Goal: Task Accomplishment & Management: Manage account settings

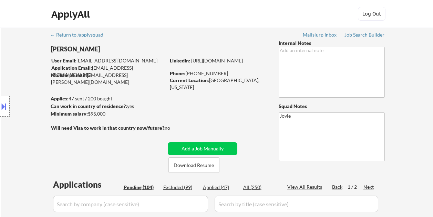
select select ""pending""
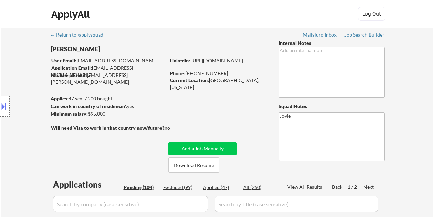
select select ""pending""
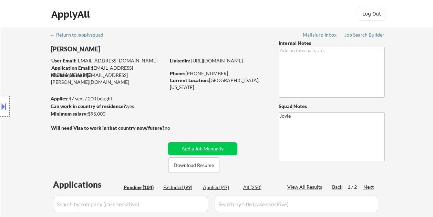
select select ""pending""
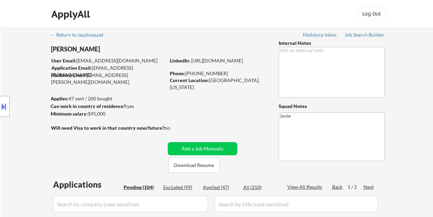
select select ""pending""
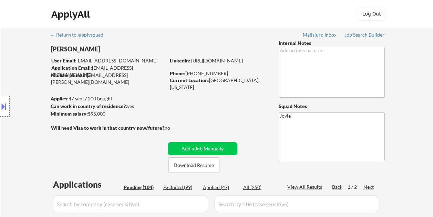
select select ""pending""
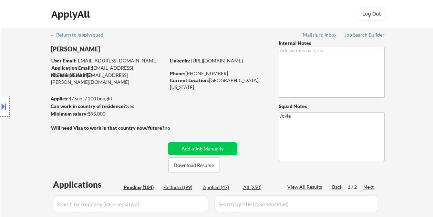
select select ""pending""
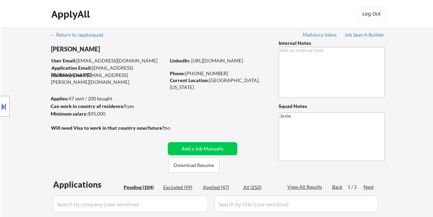
select select ""pending""
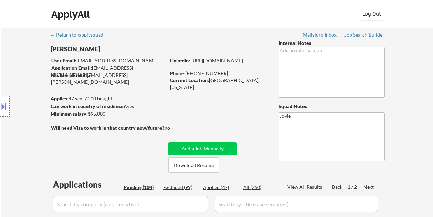
select select ""pending""
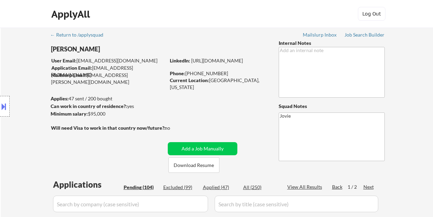
select select ""pending""
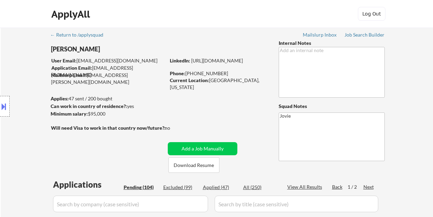
select select ""pending""
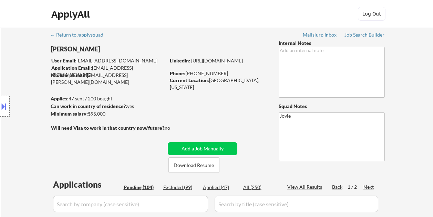
select select ""pending""
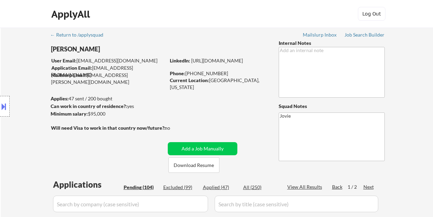
select select ""pending""
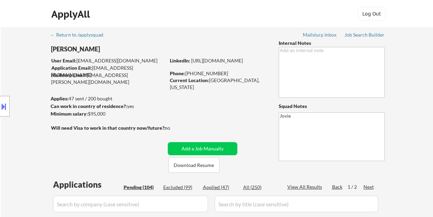
select select ""pending""
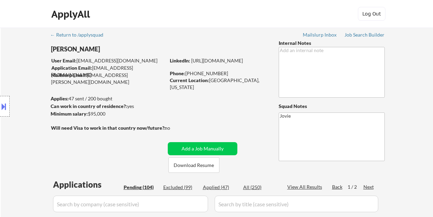
select select ""pending""
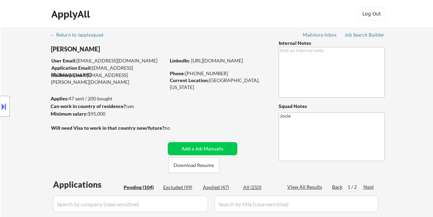
select select ""pending""
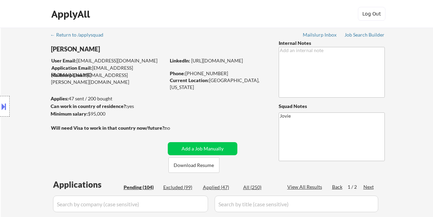
select select ""pending""
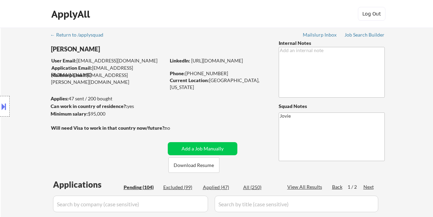
select select ""pending""
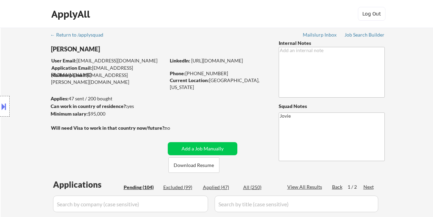
select select ""pending""
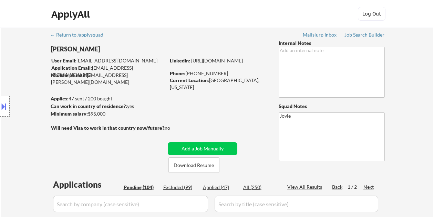
select select ""pending""
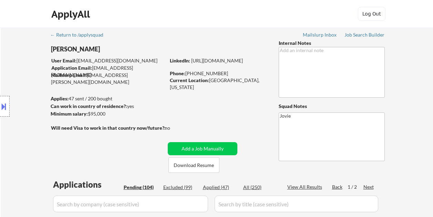
select select ""pending""
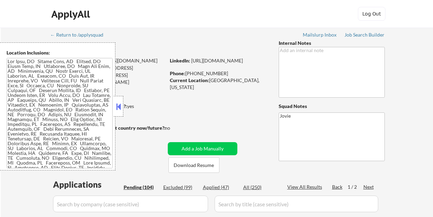
select select ""pending""
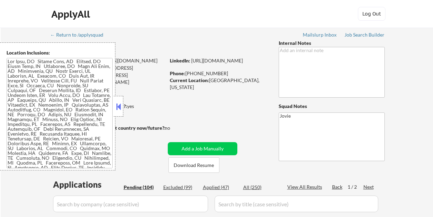
select select ""pending""
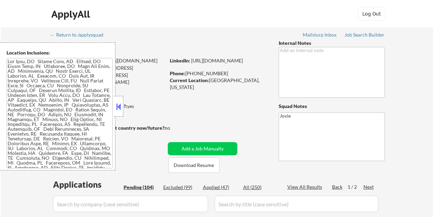
select select ""pending""
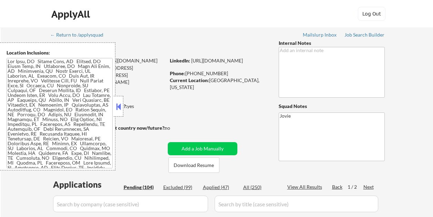
select select ""pending""
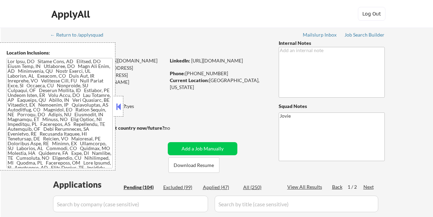
select select ""pending""
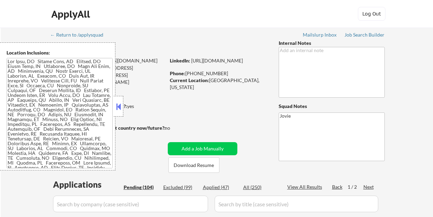
select select ""pending""
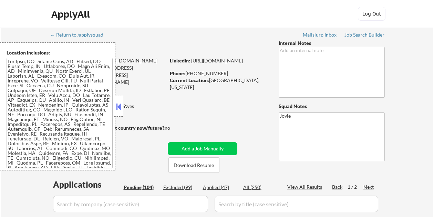
select select ""pending""
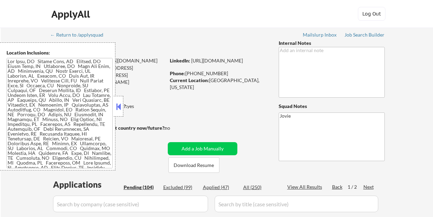
select select ""pending""
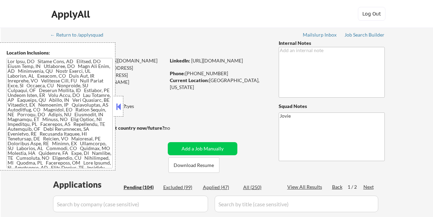
select select ""pending""
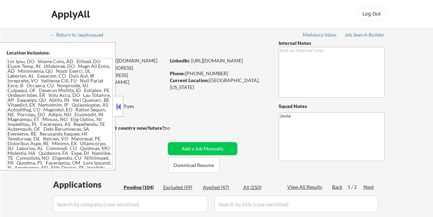
select select ""pending""
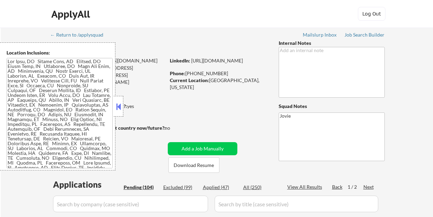
select select ""pending""
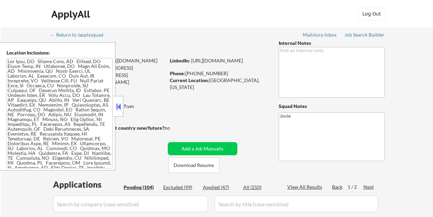
select select ""pending""
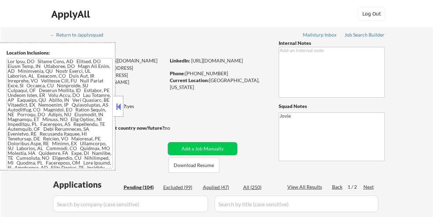
select select ""pending""
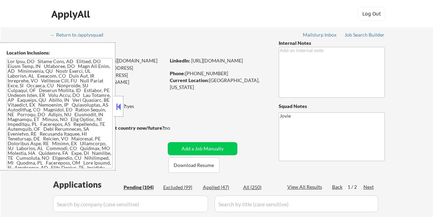
select select ""pending""
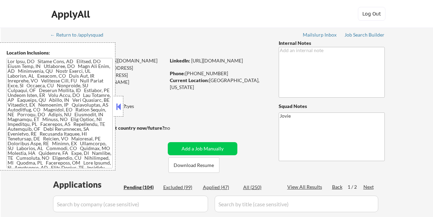
select select ""pending""
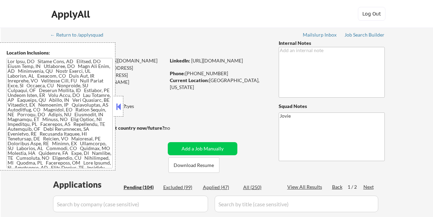
select select ""pending""
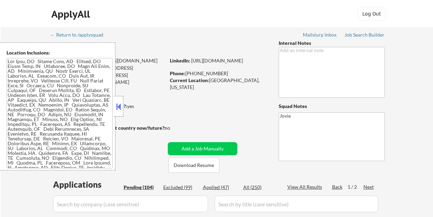
select select ""pending""
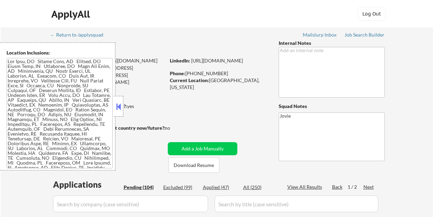
select select ""pending""
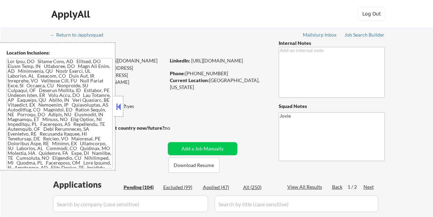
select select ""pending""
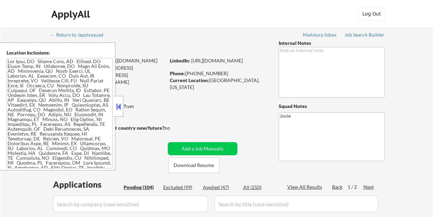
select select ""pending""
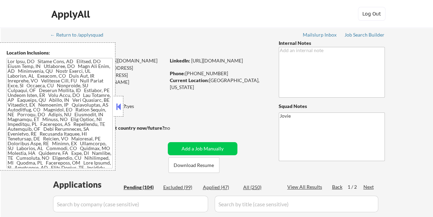
click at [121, 103] on button at bounding box center [119, 106] width 8 height 10
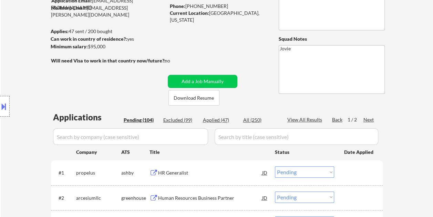
scroll to position [103, 0]
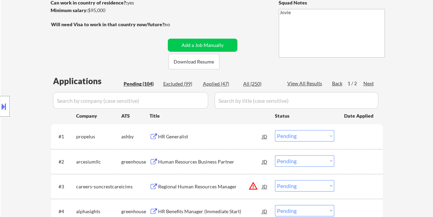
click at [208, 137] on div "HR Generalist" at bounding box center [210, 136] width 104 height 7
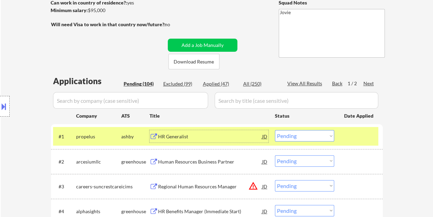
click at [332, 132] on select "Choose an option... Pending Applied Excluded (Questions) Excluded (Expired) Exc…" at bounding box center [304, 135] width 59 height 11
click at [275, 130] on select "Choose an option... Pending Applied Excluded (Questions) Excluded (Expired) Exc…" at bounding box center [304, 135] width 59 height 11
click at [350, 139] on div at bounding box center [359, 136] width 30 height 12
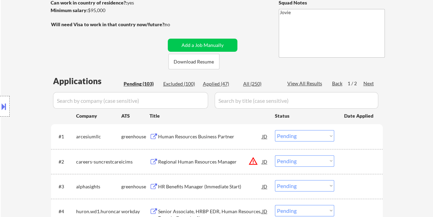
click at [356, 137] on div at bounding box center [359, 136] width 30 height 12
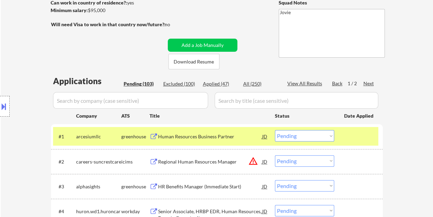
click at [182, 134] on div "Human Resources Business Partner" at bounding box center [210, 136] width 104 height 7
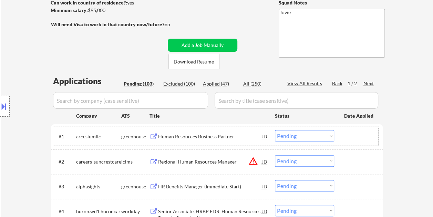
click at [352, 138] on div at bounding box center [359, 136] width 30 height 12
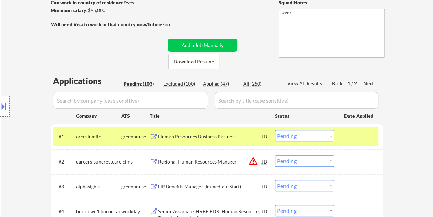
click at [330, 136] on select "Choose an option... Pending Applied Excluded (Questions) Excluded (Expired) Exc…" at bounding box center [304, 135] width 59 height 11
click at [275, 130] on select "Choose an option... Pending Applied Excluded (Questions) Excluded (Expired) Exc…" at bounding box center [304, 135] width 59 height 11
select select ""pending""
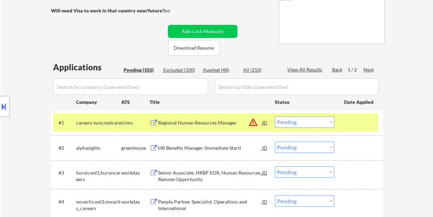
scroll to position [138, 0]
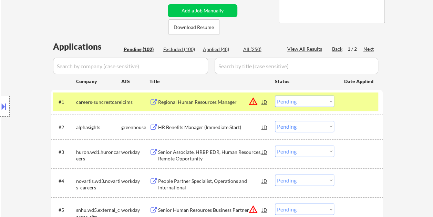
click at [347, 97] on div at bounding box center [359, 102] width 30 height 12
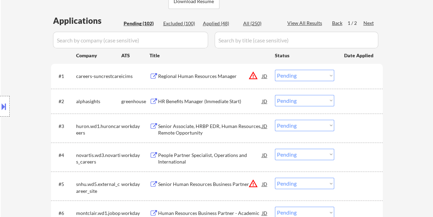
scroll to position [172, 0]
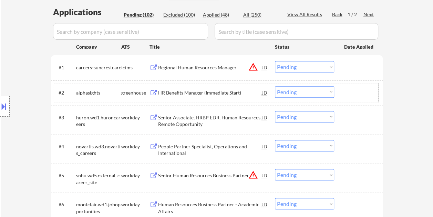
click at [355, 89] on div at bounding box center [359, 92] width 30 height 12
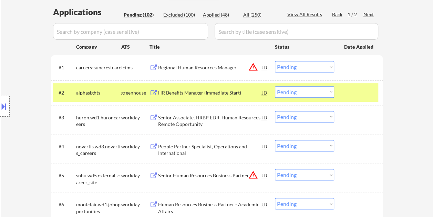
click at [197, 92] on div "HR Benefits Manager (Immediate Start)" at bounding box center [210, 92] width 104 height 7
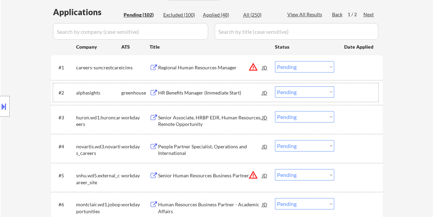
drag, startPoint x: 359, startPoint y: 94, endPoint x: 338, endPoint y: 95, distance: 20.4
click at [358, 95] on div at bounding box center [359, 92] width 30 height 12
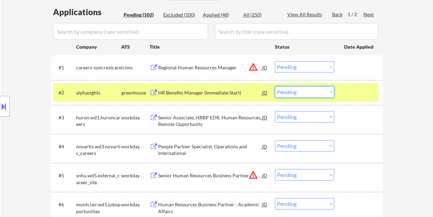
click at [330, 94] on select "Choose an option... Pending Applied Excluded (Questions) Excluded (Expired) Exc…" at bounding box center [304, 91] width 59 height 11
click at [275, 86] on select "Choose an option... Pending Applied Excluded (Questions) Excluded (Expired) Exc…" at bounding box center [304, 91] width 59 height 11
click at [357, 91] on div at bounding box center [359, 92] width 30 height 12
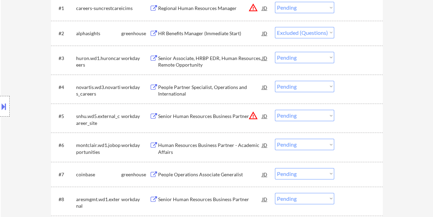
scroll to position [241, 0]
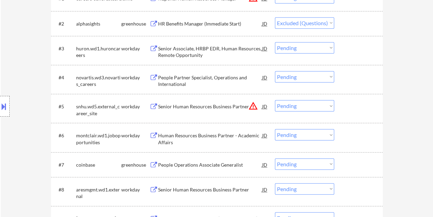
click at [375, 46] on div "#3 huron.wd1.huroncareers workday Senior Associate, HRBP EDR, Human Resources, …" at bounding box center [215, 50] width 325 height 23
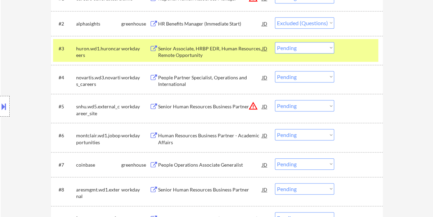
click at [197, 52] on div "Senior Associate, HRBP EDR, Human Resources, Remote Opportunity" at bounding box center [210, 51] width 104 height 13
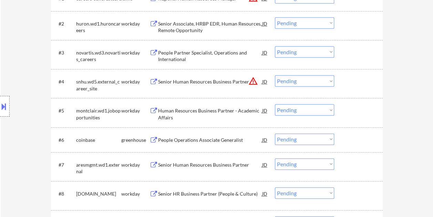
drag, startPoint x: 347, startPoint y: 42, endPoint x: 349, endPoint y: 48, distance: 6.7
click at [348, 44] on div "#3 novartis.wd3.novartis_careers workday People Partner Specialist, Operations …" at bounding box center [217, 54] width 332 height 29
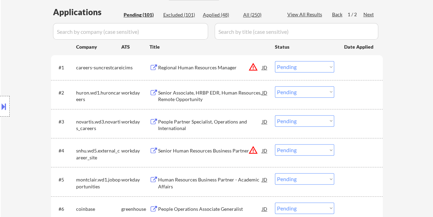
drag, startPoint x: 357, startPoint y: 97, endPoint x: 317, endPoint y: 103, distance: 40.7
click at [355, 97] on div at bounding box center [359, 92] width 30 height 12
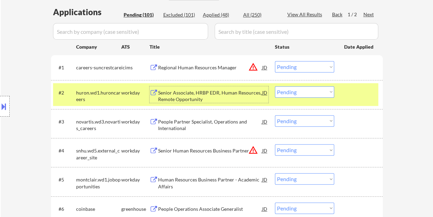
click at [218, 97] on div "Senior Associate, HRBP EDR, Human Resources, Remote Opportunity" at bounding box center [210, 95] width 104 height 13
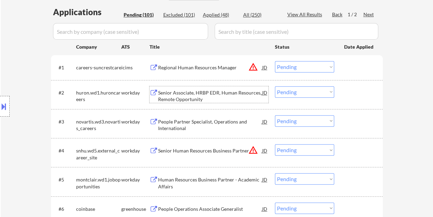
click at [351, 97] on div at bounding box center [359, 92] width 30 height 12
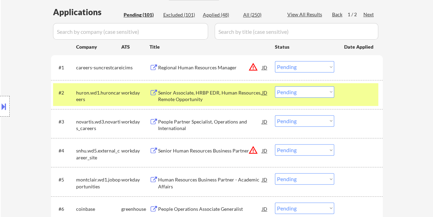
click at [329, 92] on select "Choose an option... Pending Applied Excluded (Questions) Excluded (Expired) Exc…" at bounding box center [304, 91] width 59 height 11
click at [275, 86] on select "Choose an option... Pending Applied Excluded (Questions) Excluded (Expired) Exc…" at bounding box center [304, 91] width 59 height 11
select select ""pending""
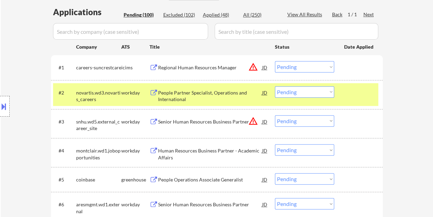
click at [355, 94] on div at bounding box center [359, 92] width 30 height 12
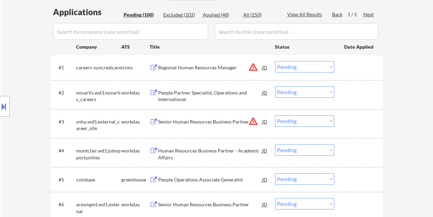
click at [354, 122] on div at bounding box center [359, 121] width 30 height 12
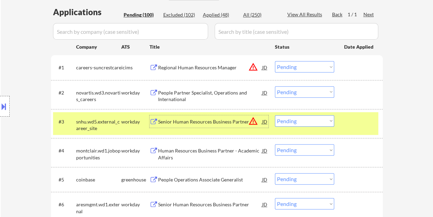
click at [199, 126] on div "Senior Human Resources Business Partner" at bounding box center [210, 121] width 104 height 12
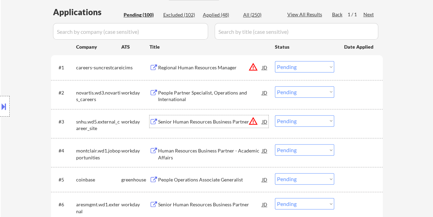
click at [354, 120] on div at bounding box center [359, 121] width 30 height 12
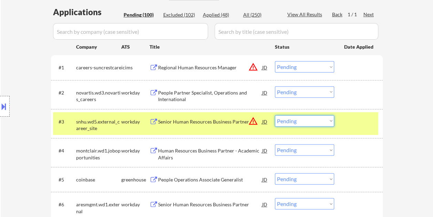
click at [330, 120] on select "Choose an option... Pending Applied Excluded (Questions) Excluded (Expired) Exc…" at bounding box center [304, 120] width 59 height 11
click at [275, 115] on select "Choose an option... Pending Applied Excluded (Questions) Excluded (Expired) Exc…" at bounding box center [304, 120] width 59 height 11
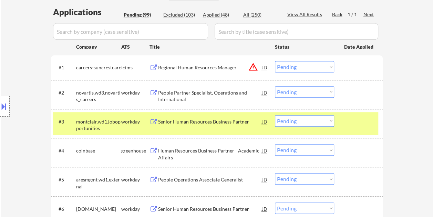
click at [355, 125] on div at bounding box center [359, 121] width 30 height 12
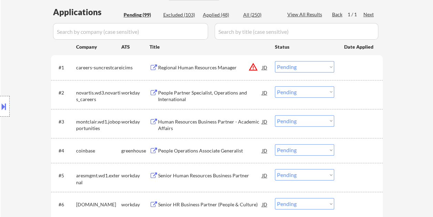
drag, startPoint x: 364, startPoint y: 122, endPoint x: 351, endPoint y: 124, distance: 13.3
click at [363, 122] on div at bounding box center [359, 121] width 30 height 12
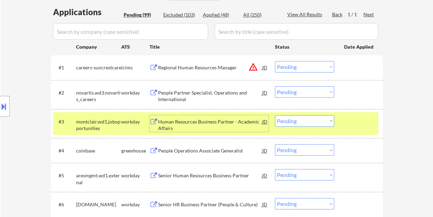
click at [172, 123] on div "Human Resources Business Partner - Academic Affairs" at bounding box center [210, 124] width 104 height 13
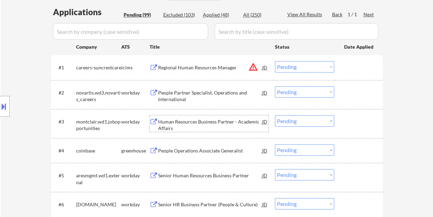
click at [364, 119] on div at bounding box center [359, 121] width 30 height 12
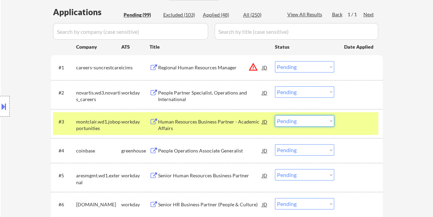
click at [332, 121] on select "Choose an option... Pending Applied Excluded (Questions) Excluded (Expired) Exc…" at bounding box center [304, 120] width 59 height 11
click at [275, 115] on select "Choose an option... Pending Applied Excluded (Questions) Excluded (Expired) Exc…" at bounding box center [304, 120] width 59 height 11
select select ""pending""
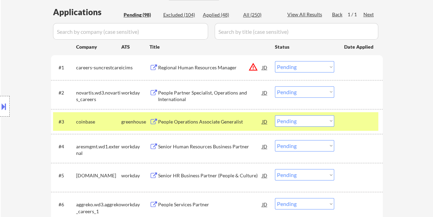
click at [356, 117] on div at bounding box center [359, 121] width 30 height 12
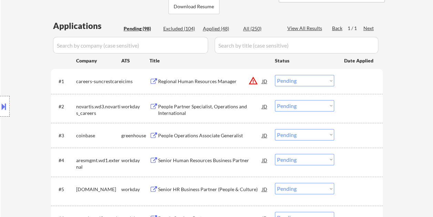
scroll to position [138, 0]
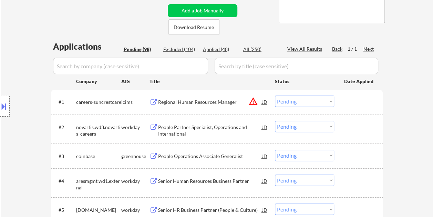
click at [366, 151] on div at bounding box center [359, 156] width 30 height 12
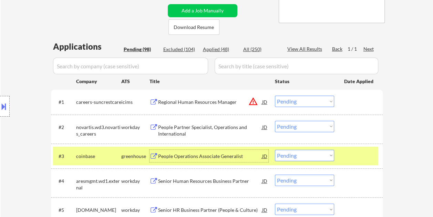
click at [234, 153] on div "People Operations Associate Generalist" at bounding box center [210, 156] width 104 height 7
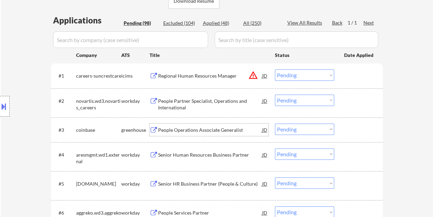
scroll to position [241, 0]
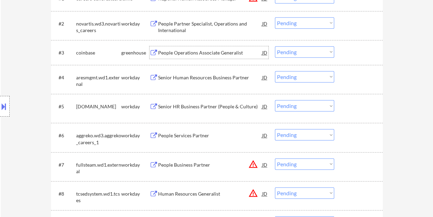
click at [364, 79] on div at bounding box center [359, 77] width 30 height 12
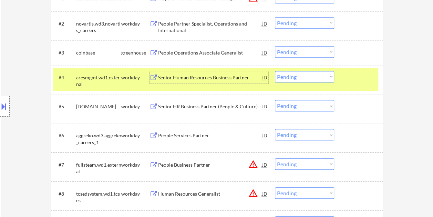
click at [180, 78] on div "Senior Human Resources Business Partner" at bounding box center [210, 77] width 104 height 7
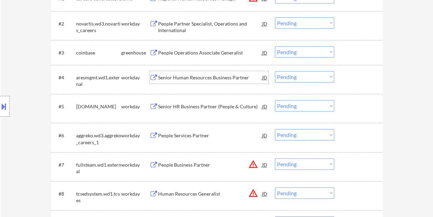
click at [352, 72] on div at bounding box center [359, 77] width 30 height 12
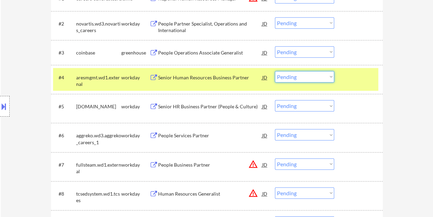
click at [330, 75] on select "Choose an option... Pending Applied Excluded (Questions) Excluded (Expired) Exc…" at bounding box center [304, 76] width 59 height 11
click at [275, 71] on select "Choose an option... Pending Applied Excluded (Questions) Excluded (Expired) Exc…" at bounding box center [304, 76] width 59 height 11
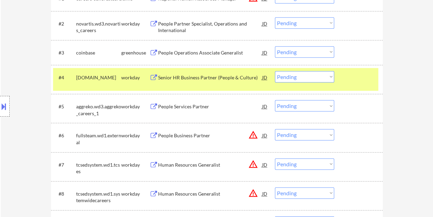
click at [75, 146] on div "Location Inclusions:" at bounding box center [61, 106] width 123 height 128
click at [352, 78] on div at bounding box center [359, 77] width 30 height 12
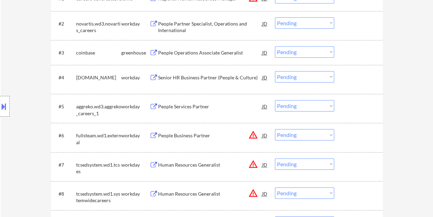
click at [347, 76] on div at bounding box center [359, 77] width 30 height 12
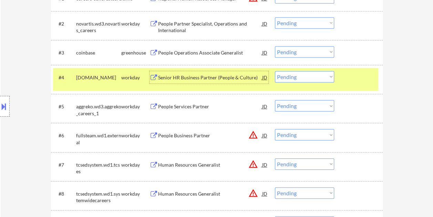
click at [211, 71] on div "Senior HR Business Partner (People & Culture)" at bounding box center [210, 77] width 104 height 12
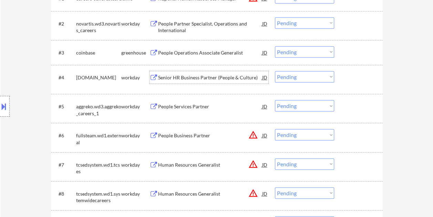
click at [349, 77] on div at bounding box center [359, 77] width 30 height 12
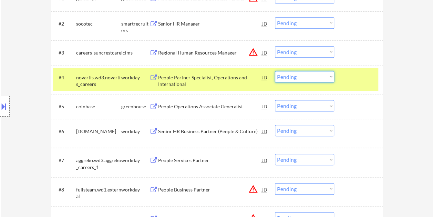
click at [333, 73] on select "Choose an option... Pending Applied Excluded (Questions) Excluded (Expired) Exc…" at bounding box center [304, 76] width 59 height 11
click at [275, 71] on select "Choose an option... Pending Applied Excluded (Questions) Excluded (Expired) Exc…" at bounding box center [304, 76] width 59 height 11
click at [348, 74] on div at bounding box center [359, 77] width 30 height 12
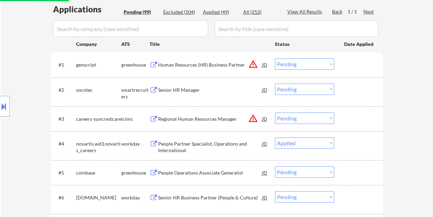
scroll to position [172, 0]
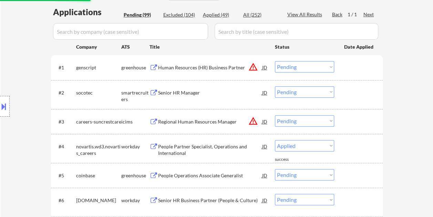
select select ""pending""
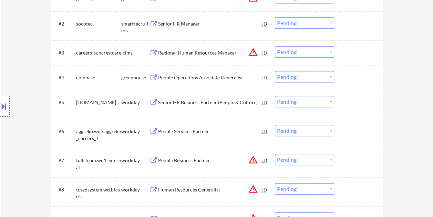
scroll to position [207, 0]
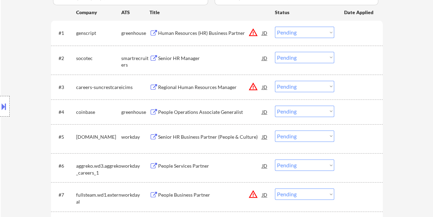
click at [351, 60] on div at bounding box center [359, 58] width 30 height 12
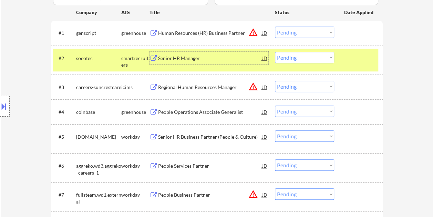
click at [209, 56] on div "Senior HR Manager" at bounding box center [210, 58] width 104 height 7
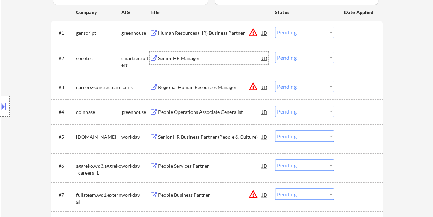
click at [2, 110] on button at bounding box center [4, 106] width 8 height 11
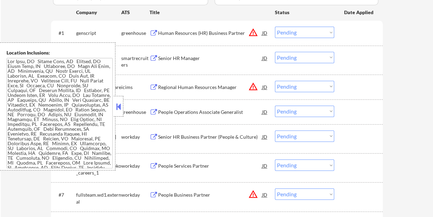
click at [120, 106] on button at bounding box center [119, 106] width 8 height 10
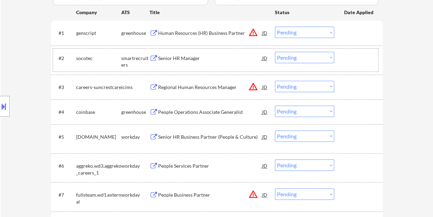
click at [358, 61] on div at bounding box center [359, 58] width 30 height 12
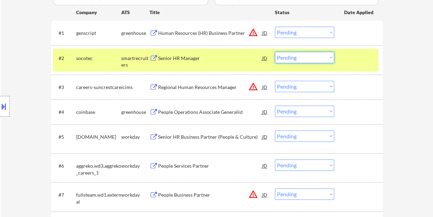
click at [326, 58] on select "Choose an option... Pending Applied Excluded (Questions) Excluded (Expired) Exc…" at bounding box center [304, 57] width 59 height 11
click at [275, 52] on select "Choose an option... Pending Applied Excluded (Questions) Excluded (Expired) Exc…" at bounding box center [304, 57] width 59 height 11
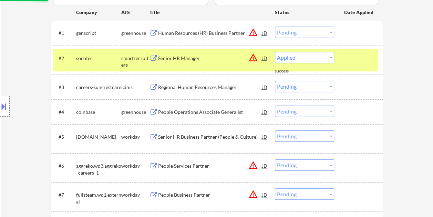
select select ""pending""
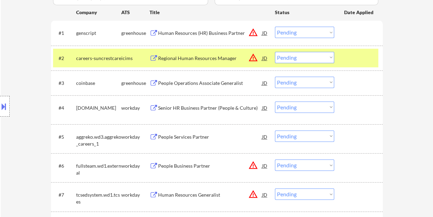
click at [356, 59] on div at bounding box center [359, 58] width 30 height 12
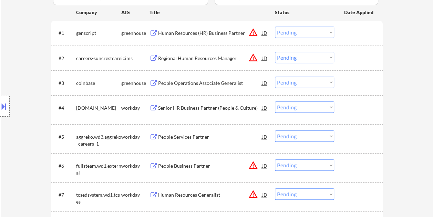
click at [350, 108] on div at bounding box center [359, 107] width 30 height 12
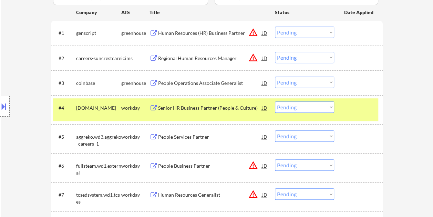
click at [214, 107] on div "Senior HR Business Partner (People & Culture)" at bounding box center [210, 107] width 104 height 7
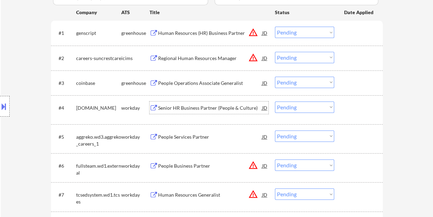
click at [351, 103] on div at bounding box center [359, 107] width 30 height 12
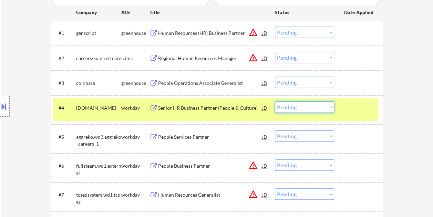
click at [330, 108] on select "Choose an option... Pending Applied Excluded (Questions) Excluded (Expired) Exc…" at bounding box center [304, 106] width 59 height 11
click at [275, 101] on select "Choose an option... Pending Applied Excluded (Questions) Excluded (Expired) Exc…" at bounding box center [304, 106] width 59 height 11
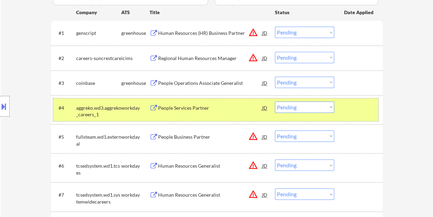
click at [345, 107] on div at bounding box center [359, 107] width 30 height 12
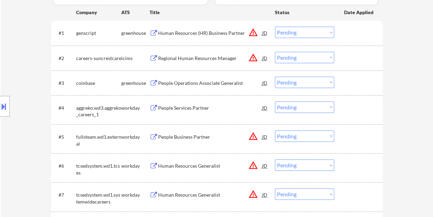
click at [352, 107] on div at bounding box center [359, 107] width 30 height 12
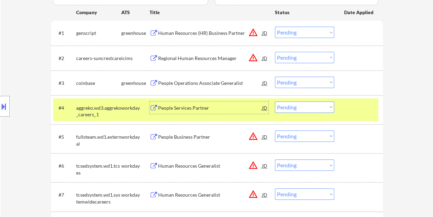
click at [210, 106] on div "People Services Partner" at bounding box center [210, 107] width 104 height 7
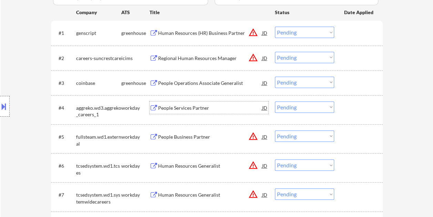
click at [348, 104] on div at bounding box center [359, 107] width 30 height 12
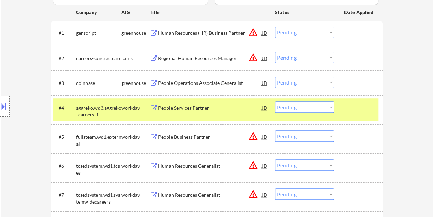
click at [330, 107] on select "Choose an option... Pending Applied Excluded (Questions) Excluded (Expired) Exc…" at bounding box center [304, 106] width 59 height 11
click at [275, 101] on select "Choose an option... Pending Applied Excluded (Questions) Excluded (Expired) Exc…" at bounding box center [304, 106] width 59 height 11
select select ""pending""
click at [351, 106] on div at bounding box center [359, 107] width 30 height 12
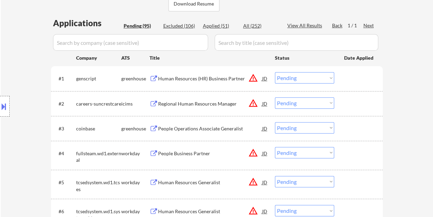
scroll to position [172, 0]
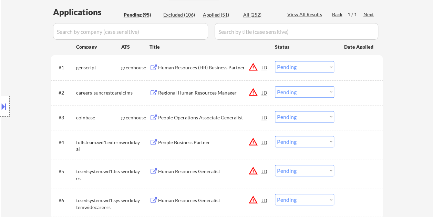
click at [350, 63] on div at bounding box center [359, 67] width 30 height 12
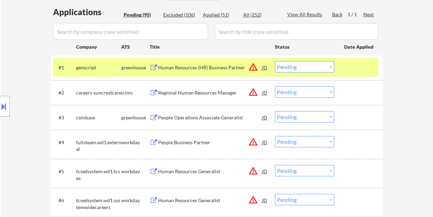
click at [227, 63] on div "Human Resources (HR) Business Partner" at bounding box center [210, 67] width 104 height 12
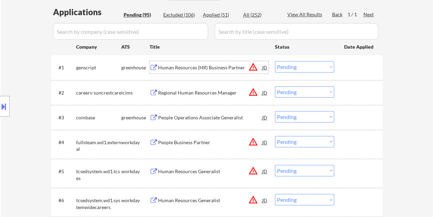
click at [347, 70] on div at bounding box center [359, 67] width 30 height 12
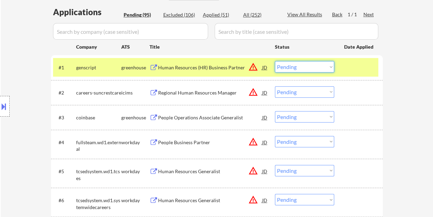
click at [333, 65] on select "Choose an option... Pending Applied Excluded (Questions) Excluded (Expired) Exc…" at bounding box center [304, 66] width 59 height 11
click at [275, 61] on select "Choose an option... Pending Applied Excluded (Questions) Excluded (Expired) Exc…" at bounding box center [304, 66] width 59 height 11
select select ""pending""
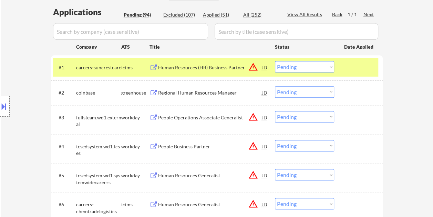
click at [351, 63] on div at bounding box center [359, 67] width 30 height 12
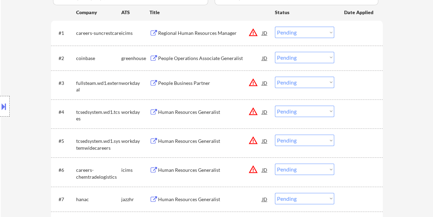
scroll to position [241, 0]
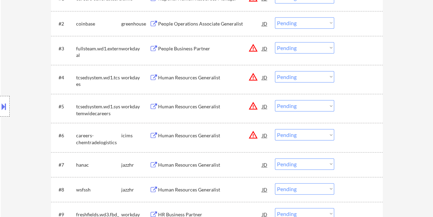
click at [347, 54] on div "#3 fullsteam.wd1.external workday People Business Partner JD warning_amber Choo…" at bounding box center [215, 50] width 325 height 23
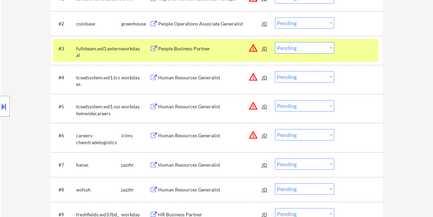
click at [205, 49] on div "People Business Partner" at bounding box center [210, 48] width 104 height 7
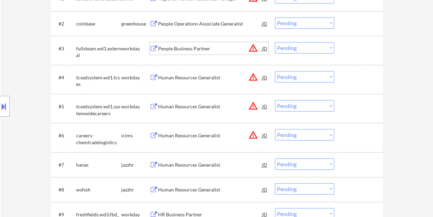
click at [343, 54] on div "#3 fullsteam.wd1.external workday People Business Partner JD warning_amber Choo…" at bounding box center [215, 50] width 325 height 23
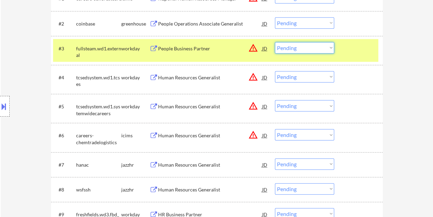
click at [333, 49] on select "Choose an option... Pending Applied Excluded (Questions) Excluded (Expired) Exc…" at bounding box center [304, 47] width 59 height 11
click at [275, 42] on select "Choose an option... Pending Applied Excluded (Questions) Excluded (Expired) Exc…" at bounding box center [304, 47] width 59 height 11
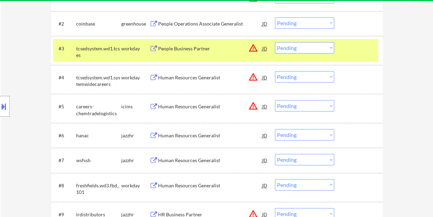
click at [349, 51] on div at bounding box center [359, 48] width 30 height 12
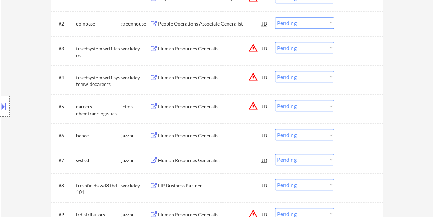
click at [362, 53] on div at bounding box center [359, 48] width 30 height 12
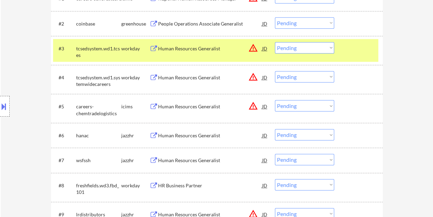
click at [195, 50] on div "Human Resources Generalist" at bounding box center [210, 48] width 104 height 7
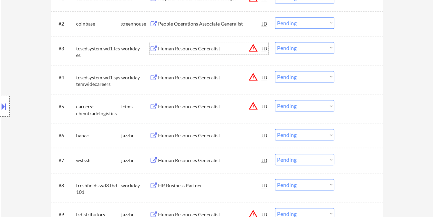
click at [351, 52] on div at bounding box center [359, 48] width 30 height 12
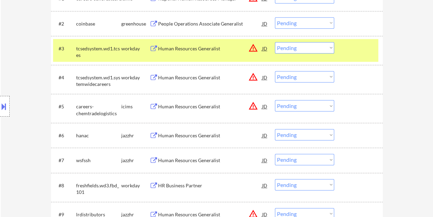
click at [331, 47] on select "Choose an option... Pending Applied Excluded (Questions) Excluded (Expired) Exc…" at bounding box center [304, 47] width 59 height 11
click at [275, 42] on select "Choose an option... Pending Applied Excluded (Questions) Excluded (Expired) Exc…" at bounding box center [304, 47] width 59 height 11
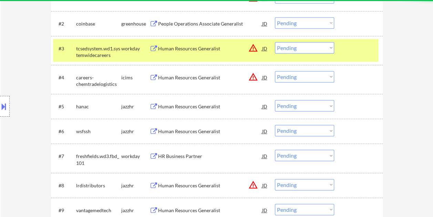
click at [346, 50] on div at bounding box center [359, 48] width 30 height 12
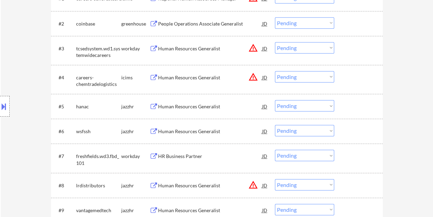
click at [355, 42] on div at bounding box center [359, 48] width 30 height 12
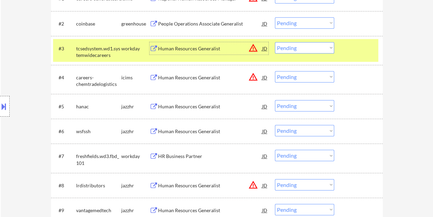
click at [163, 47] on div "Human Resources Generalist" at bounding box center [210, 48] width 104 height 7
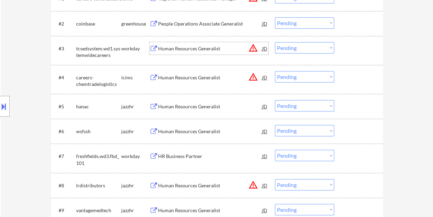
click at [349, 51] on div at bounding box center [359, 48] width 30 height 12
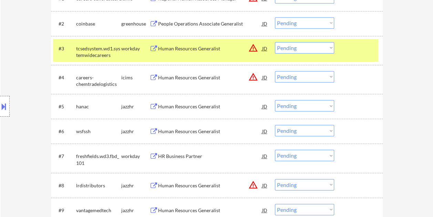
click at [328, 48] on select "Choose an option... Pending Applied Excluded (Questions) Excluded (Expired) Exc…" at bounding box center [304, 47] width 59 height 11
click at [275, 42] on select "Choose an option... Pending Applied Excluded (Questions) Excluded (Expired) Exc…" at bounding box center [304, 47] width 59 height 11
select select ""pending""
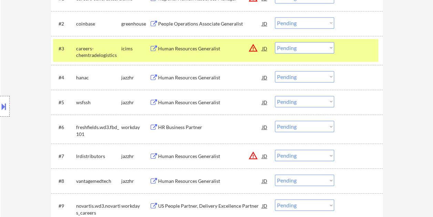
click at [357, 51] on div at bounding box center [359, 48] width 30 height 12
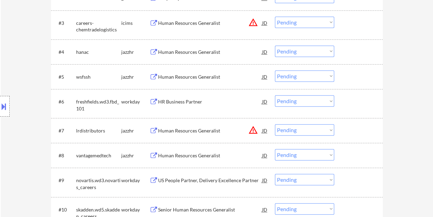
scroll to position [276, 0]
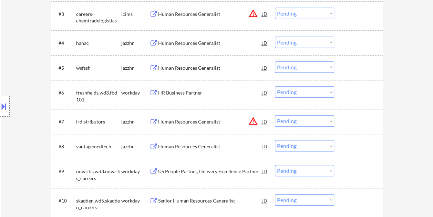
click at [352, 92] on div at bounding box center [359, 92] width 30 height 12
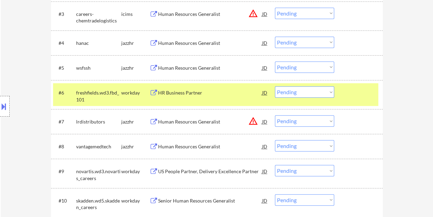
click at [217, 91] on div "HR Business Partner" at bounding box center [210, 92] width 104 height 7
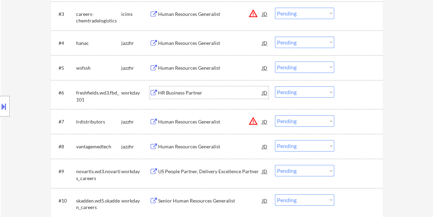
click at [347, 91] on div at bounding box center [359, 92] width 30 height 12
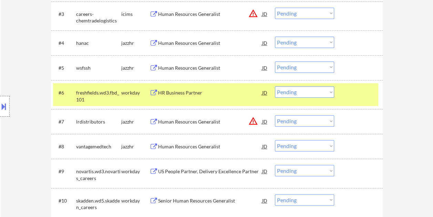
click at [328, 91] on select "Choose an option... Pending Applied Excluded (Questions) Excluded (Expired) Exc…" at bounding box center [304, 91] width 59 height 11
click at [275, 86] on select "Choose an option... Pending Applied Excluded (Questions) Excluded (Expired) Exc…" at bounding box center [304, 91] width 59 height 11
select select ""pending""
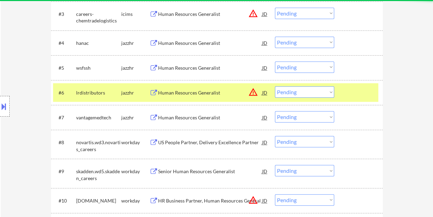
click at [350, 92] on div at bounding box center [359, 92] width 30 height 12
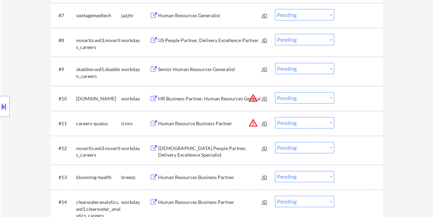
scroll to position [379, 0]
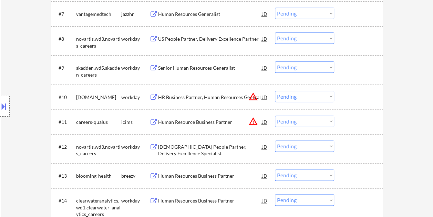
click at [348, 39] on div at bounding box center [359, 38] width 30 height 12
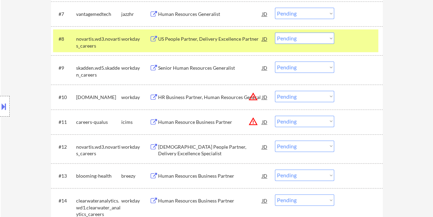
click at [220, 38] on div "US People Partner, Delivery Excellence Partner" at bounding box center [210, 39] width 104 height 7
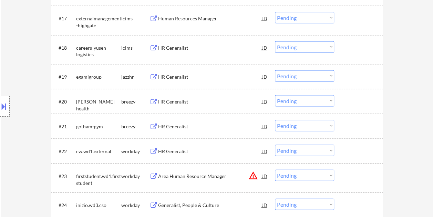
scroll to position [690, 0]
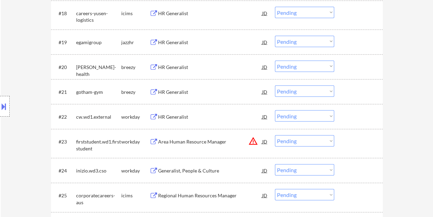
click at [354, 117] on div at bounding box center [359, 116] width 30 height 12
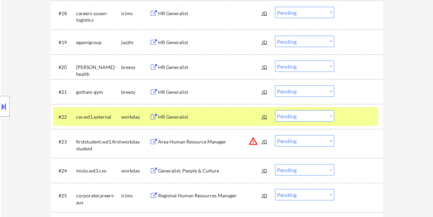
click at [207, 116] on div "HR Generalist" at bounding box center [210, 116] width 104 height 7
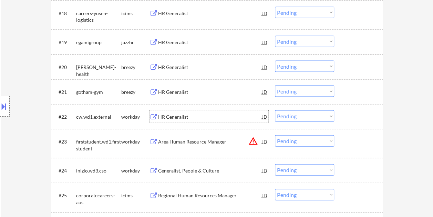
click at [350, 112] on div at bounding box center [359, 116] width 30 height 12
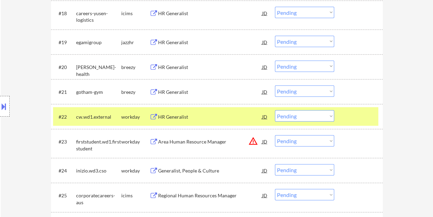
click at [329, 115] on select "Choose an option... Pending Applied Excluded (Questions) Excluded (Expired) Exc…" at bounding box center [304, 115] width 59 height 11
click at [275, 110] on select "Choose an option... Pending Applied Excluded (Questions) Excluded (Expired) Exc…" at bounding box center [304, 115] width 59 height 11
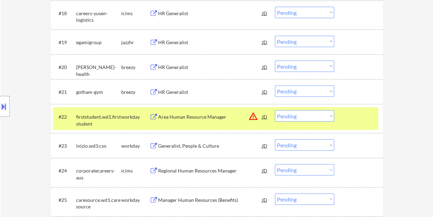
click at [365, 117] on div at bounding box center [359, 116] width 30 height 12
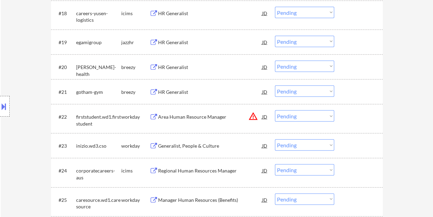
drag, startPoint x: 361, startPoint y: 117, endPoint x: 354, endPoint y: 117, distance: 6.9
click at [361, 117] on div at bounding box center [359, 116] width 30 height 12
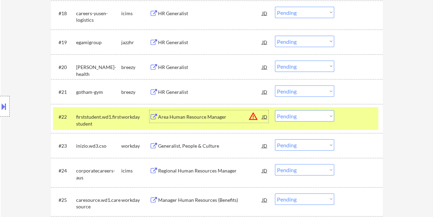
click at [163, 116] on div "Area Human Resource Manager" at bounding box center [210, 116] width 104 height 7
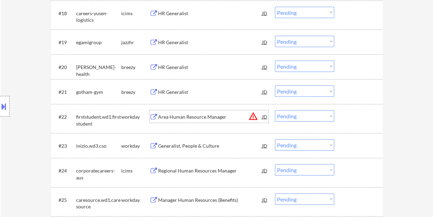
drag, startPoint x: 347, startPoint y: 110, endPoint x: 337, endPoint y: 114, distance: 11.0
click at [347, 111] on div "#22 firststudent.wd1.firststudent workday Area Human Resource Manager JD warnin…" at bounding box center [215, 118] width 325 height 23
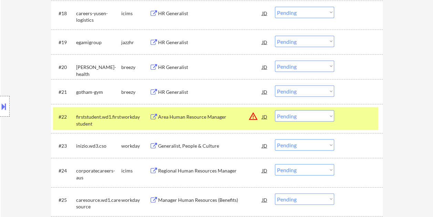
click at [331, 116] on select "Choose an option... Pending Applied Excluded (Questions) Excluded (Expired) Exc…" at bounding box center [304, 115] width 59 height 11
click at [275, 110] on select "Choose an option... Pending Applied Excluded (Questions) Excluded (Expired) Exc…" at bounding box center [304, 115] width 59 height 11
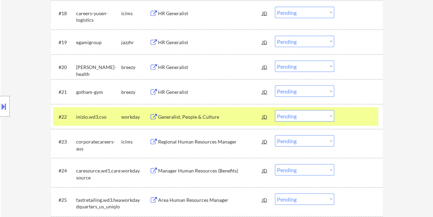
click at [350, 113] on div at bounding box center [359, 116] width 30 height 12
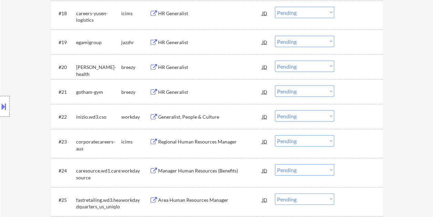
click at [350, 114] on div at bounding box center [359, 116] width 30 height 12
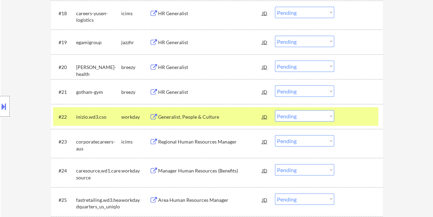
click at [230, 113] on div "Generalist, People & Culture" at bounding box center [210, 116] width 104 height 7
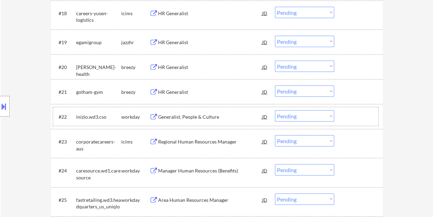
drag, startPoint x: 359, startPoint y: 116, endPoint x: 322, endPoint y: 117, distance: 37.3
click at [359, 116] on div at bounding box center [359, 116] width 30 height 12
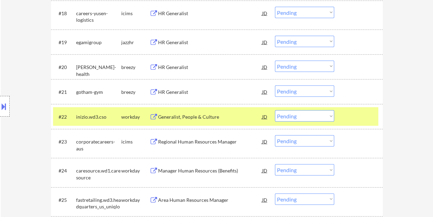
click at [323, 118] on select "Choose an option... Pending Applied Excluded (Questions) Excluded (Expired) Exc…" at bounding box center [304, 115] width 59 height 11
click at [275, 110] on select "Choose an option... Pending Applied Excluded (Questions) Excluded (Expired) Exc…" at bounding box center [304, 115] width 59 height 11
select select ""pending""
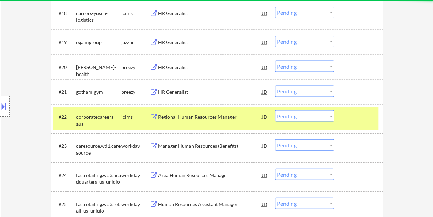
click at [347, 117] on div at bounding box center [359, 116] width 30 height 12
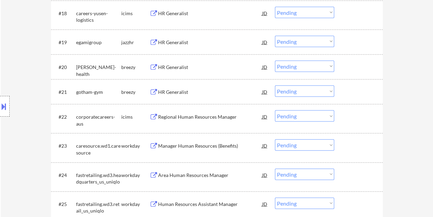
scroll to position [724, 0]
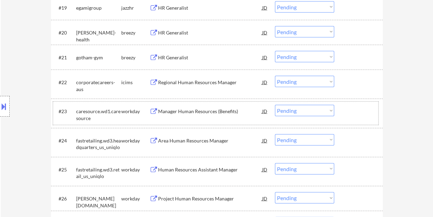
drag, startPoint x: 360, startPoint y: 108, endPoint x: 266, endPoint y: 109, distance: 93.8
click at [360, 108] on div at bounding box center [359, 111] width 30 height 12
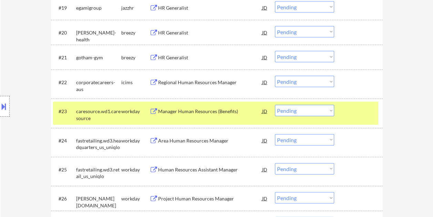
click at [218, 109] on div "Manager Human Resources (Benefits)" at bounding box center [210, 111] width 104 height 7
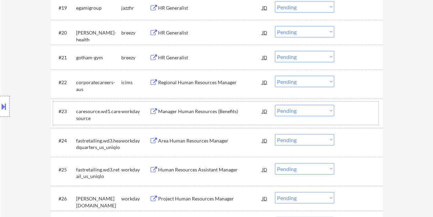
drag, startPoint x: 353, startPoint y: 114, endPoint x: 334, endPoint y: 117, distance: 18.8
click at [350, 115] on div at bounding box center [359, 111] width 30 height 12
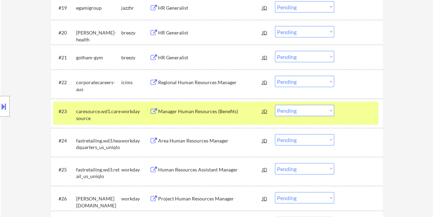
click at [328, 113] on select "Choose an option... Pending Applied Excluded (Questions) Excluded (Expired) Exc…" at bounding box center [304, 110] width 59 height 11
click at [275, 105] on select "Choose an option... Pending Applied Excluded (Questions) Excluded (Expired) Exc…" at bounding box center [304, 110] width 59 height 11
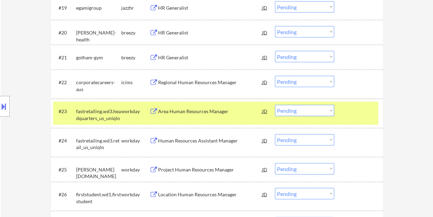
drag, startPoint x: 364, startPoint y: 112, endPoint x: 363, endPoint y: 116, distance: 4.0
click at [364, 112] on div at bounding box center [359, 111] width 30 height 12
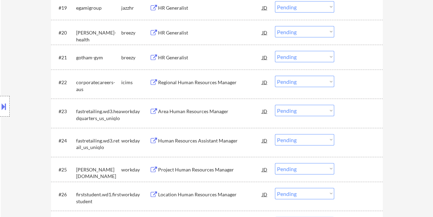
click at [352, 111] on div at bounding box center [359, 111] width 30 height 12
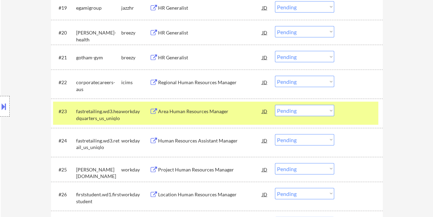
click at [202, 112] on div "Area Human Resources Manager" at bounding box center [210, 111] width 104 height 7
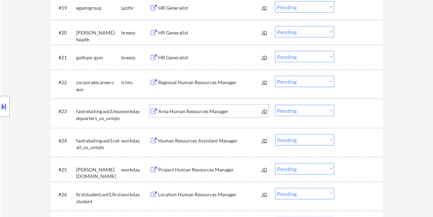
drag, startPoint x: 353, startPoint y: 114, endPoint x: 330, endPoint y: 113, distance: 22.8
click at [353, 114] on div at bounding box center [359, 111] width 30 height 12
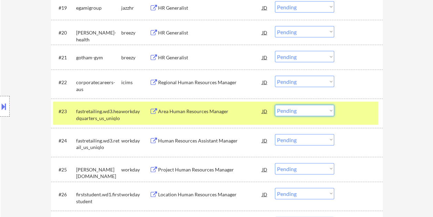
click at [327, 112] on select "Choose an option... Pending Applied Excluded (Questions) Excluded (Expired) Exc…" at bounding box center [304, 110] width 59 height 11
click at [275, 105] on select "Choose an option... Pending Applied Excluded (Questions) Excluded (Expired) Exc…" at bounding box center [304, 110] width 59 height 11
select select ""pending""
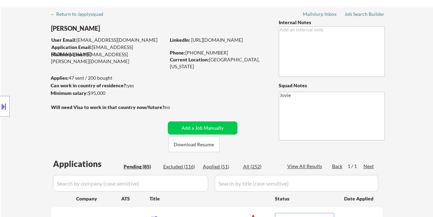
scroll to position [34, 0]
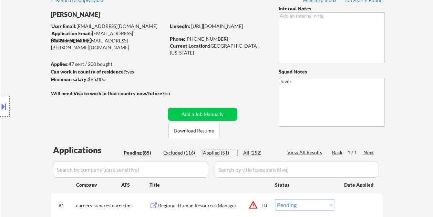
click at [222, 151] on div "Applied (51)" at bounding box center [220, 152] width 34 height 7
select select ""applied""
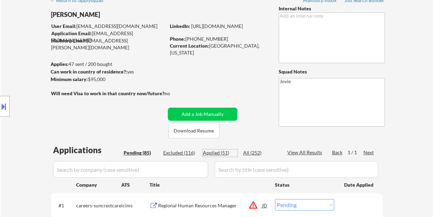
select select ""applied""
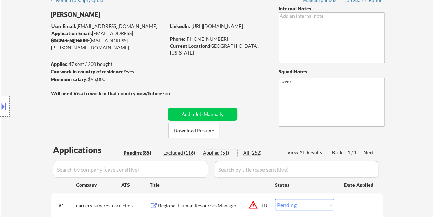
select select ""applied""
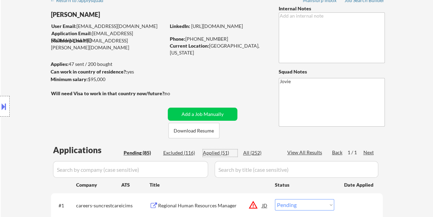
select select ""applied""
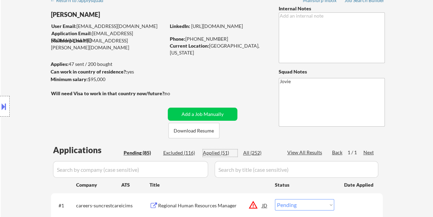
select select ""applied""
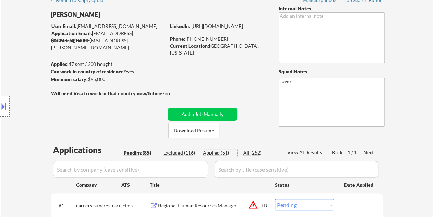
select select ""applied""
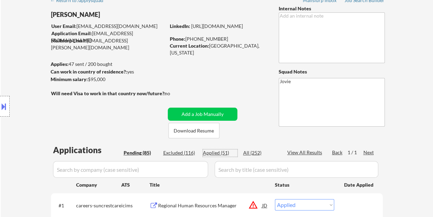
select select ""applied""
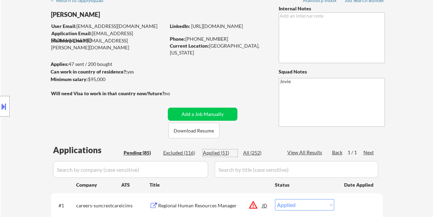
select select ""applied""
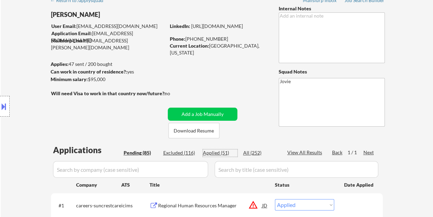
select select ""applied""
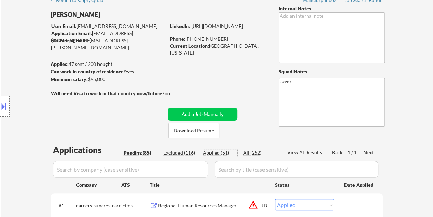
select select ""applied""
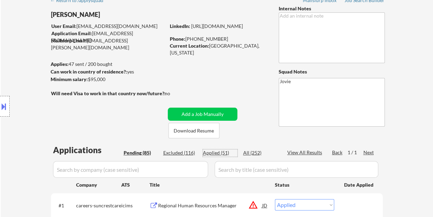
select select ""applied""
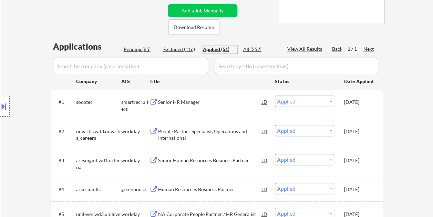
scroll to position [103, 0]
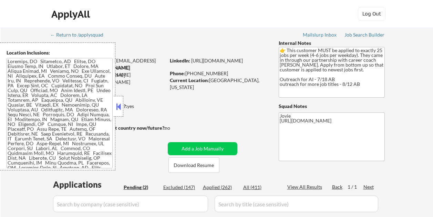
select select ""pending""
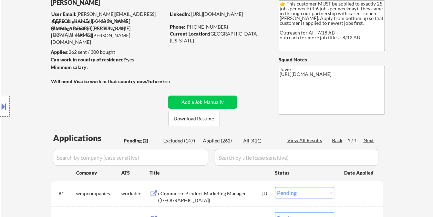
scroll to position [138, 0]
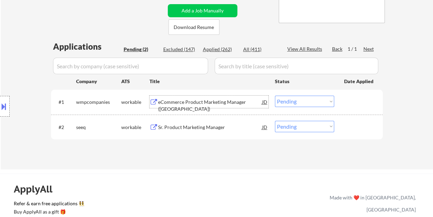
click at [200, 103] on div "eCommerce Product Marketing Manager (ARG)" at bounding box center [210, 105] width 104 height 13
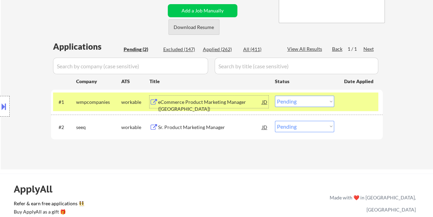
click at [185, 25] on button "Download Resume" at bounding box center [194, 27] width 51 height 16
click at [324, 102] on select "Choose an option... Pending Applied Excluded (Questions) Excluded (Expired) Exc…" at bounding box center [304, 101] width 59 height 11
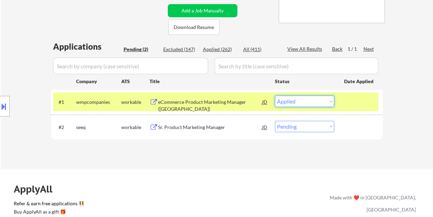
click at [275, 96] on select "Choose an option... Pending Applied Excluded (Questions) Excluded (Expired) Exc…" at bounding box center [304, 101] width 59 height 11
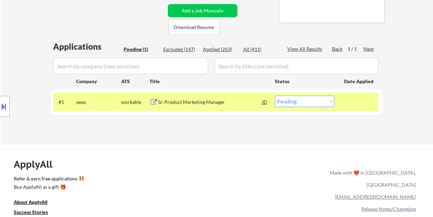
click at [347, 98] on div at bounding box center [359, 102] width 30 height 12
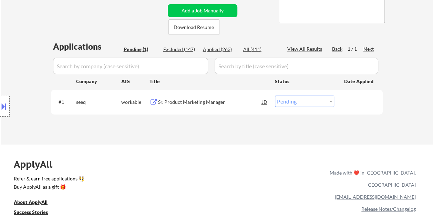
click at [350, 97] on div at bounding box center [359, 102] width 30 height 12
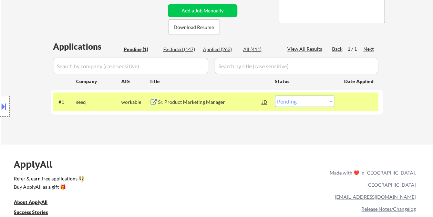
click at [229, 98] on div "Sr. Product Marketing Manager" at bounding box center [210, 102] width 104 height 12
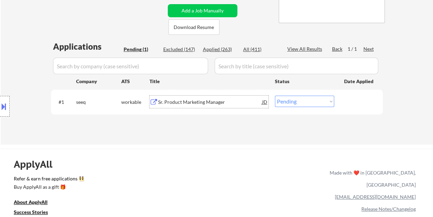
click at [352, 102] on div at bounding box center [359, 102] width 30 height 12
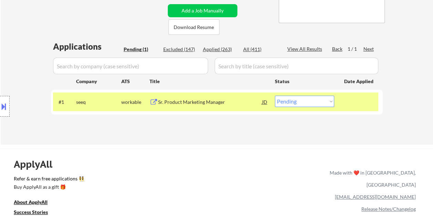
click at [332, 103] on select "Choose an option... Pending Applied Excluded (Questions) Excluded (Expired) Exc…" at bounding box center [304, 101] width 59 height 11
select select ""applied""
click at [275, 96] on select "Choose an option... Pending Applied Excluded (Questions) Excluded (Expired) Exc…" at bounding box center [304, 101] width 59 height 11
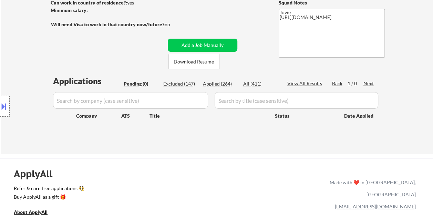
scroll to position [69, 0]
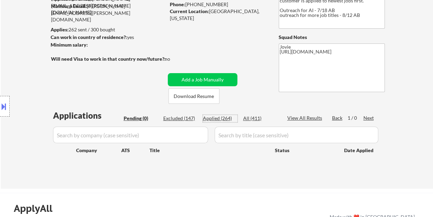
click at [223, 118] on div "Applied (264)" at bounding box center [220, 118] width 34 height 7
select select ""applied""
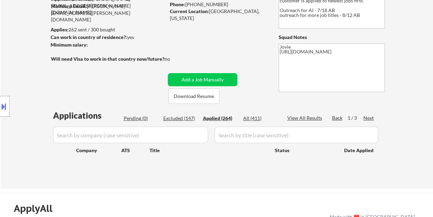
select select ""applied""
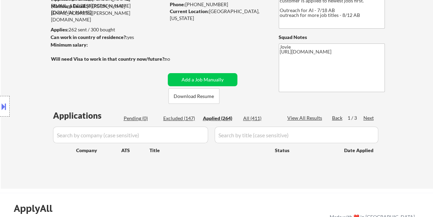
select select ""applied""
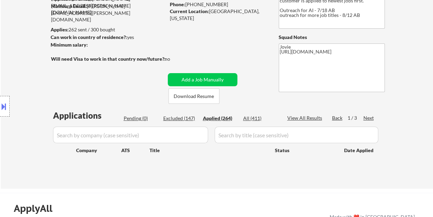
select select ""applied""
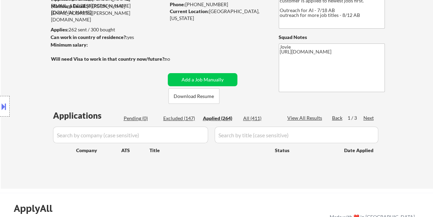
select select ""applied""
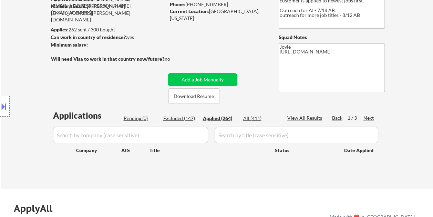
select select ""applied""
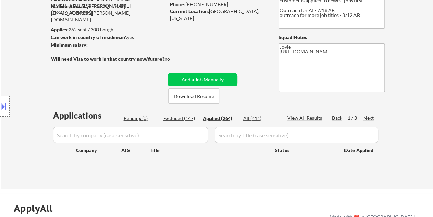
select select ""applied""
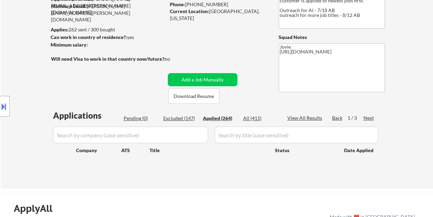
select select ""applied""
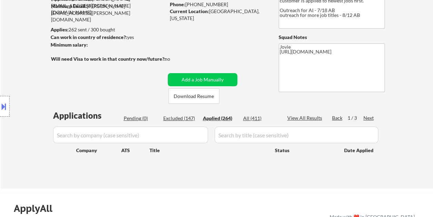
select select ""applied""
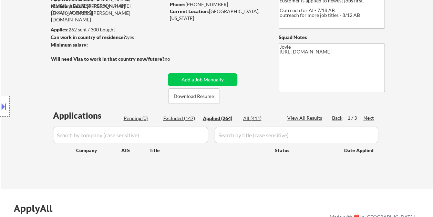
select select ""applied""
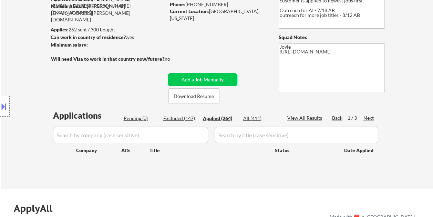
select select ""applied""
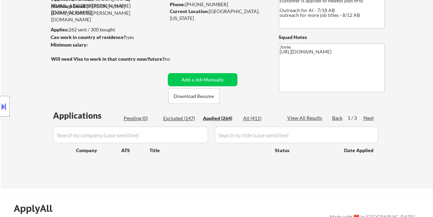
select select ""applied""
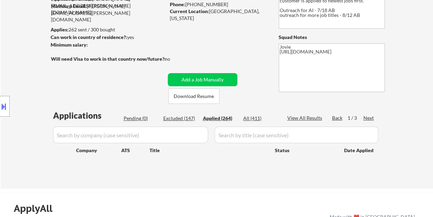
select select ""applied""
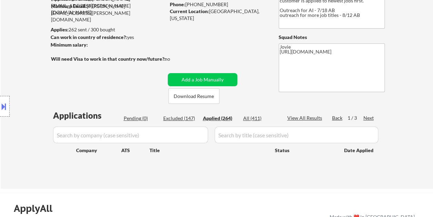
select select ""applied""
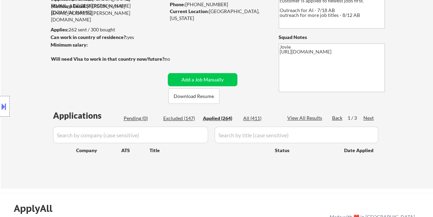
select select ""applied""
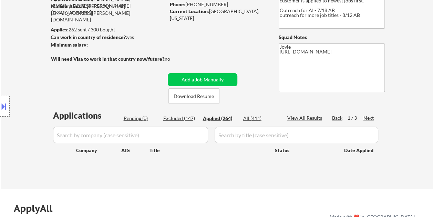
select select ""applied""
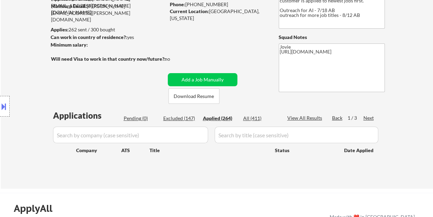
select select ""applied""
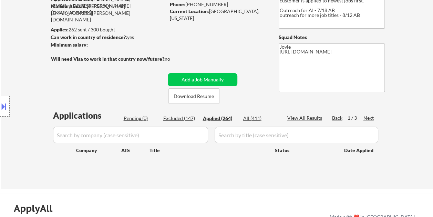
select select ""applied""
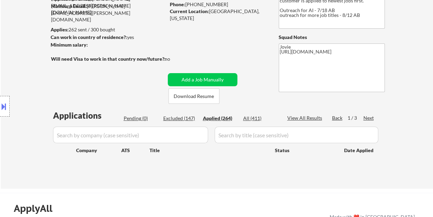
select select ""applied""
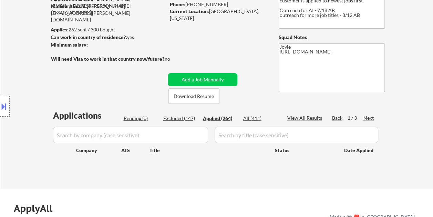
select select ""applied""
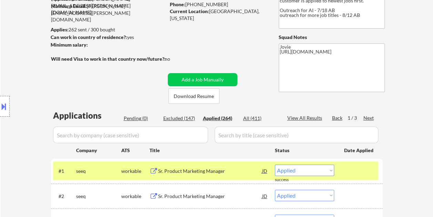
drag, startPoint x: 424, startPoint y: 0, endPoint x: 271, endPoint y: 109, distance: 187.7
select select ""applied""
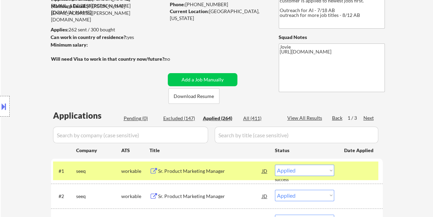
select select ""applied""
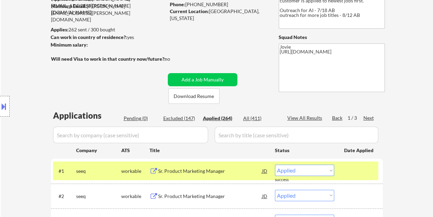
select select ""applied""
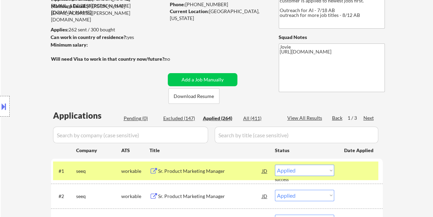
select select ""applied""
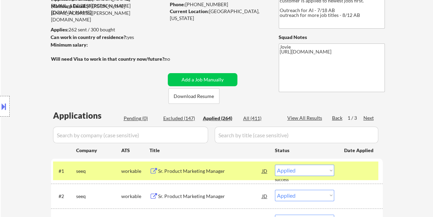
select select ""applied""
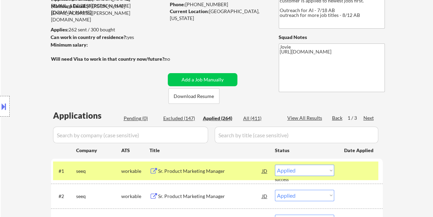
select select ""applied""
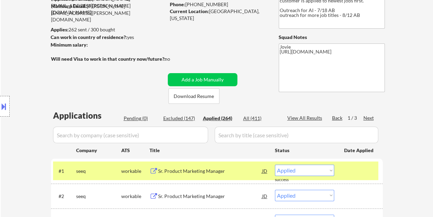
select select ""applied""
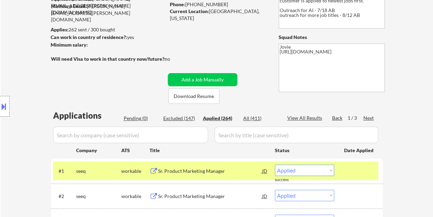
select select ""applied""
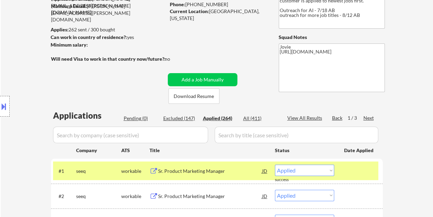
select select ""applied""
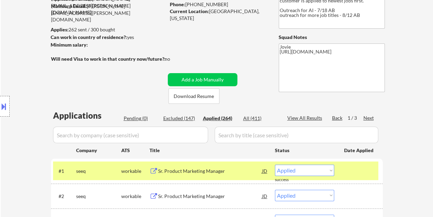
select select ""applied""
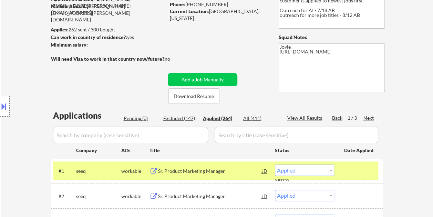
select select ""applied""
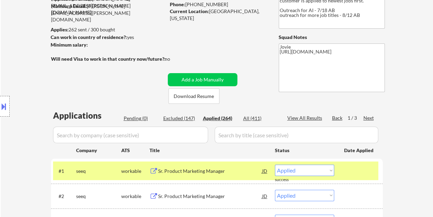
select select ""applied""
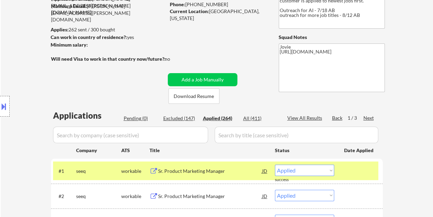
select select ""applied""
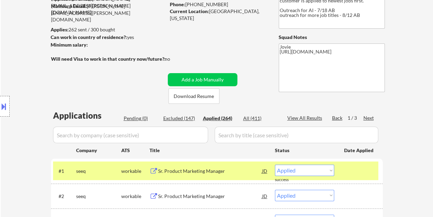
select select ""applied""
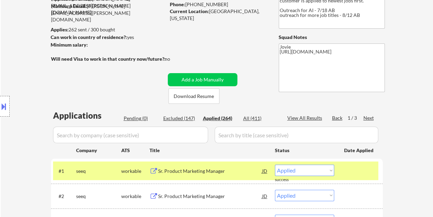
select select ""applied""
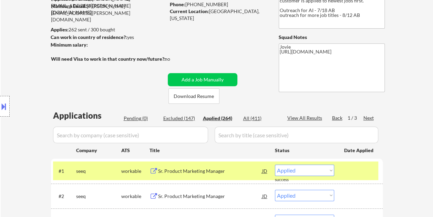
select select ""applied""
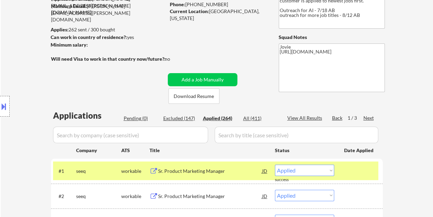
select select ""applied""
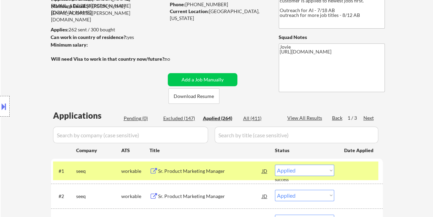
select select ""applied""
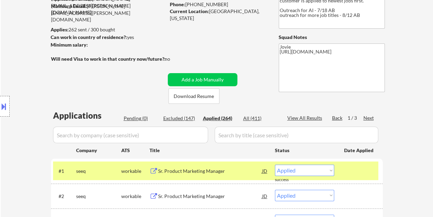
select select ""applied""
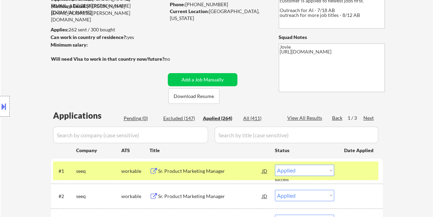
select select ""applied""
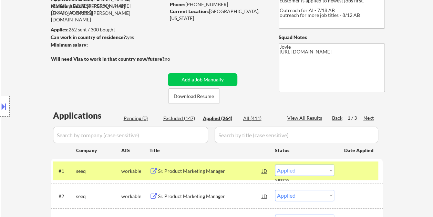
select select ""applied""
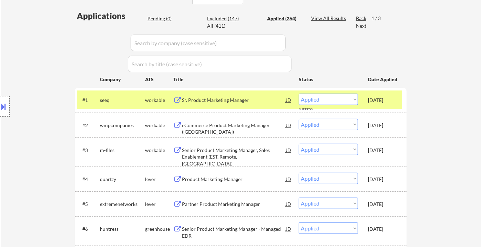
scroll to position [142, 0]
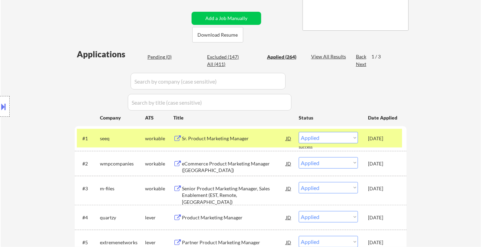
drag, startPoint x: 463, startPoint y: 0, endPoint x: 285, endPoint y: 76, distance: 193.3
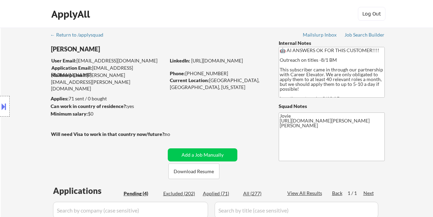
select select ""pending""
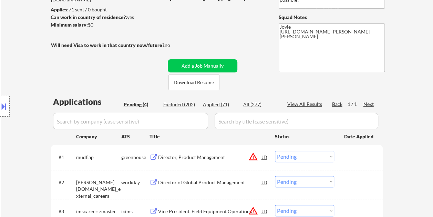
scroll to position [103, 0]
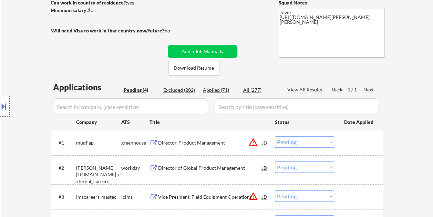
click at [355, 139] on div at bounding box center [359, 142] width 30 height 12
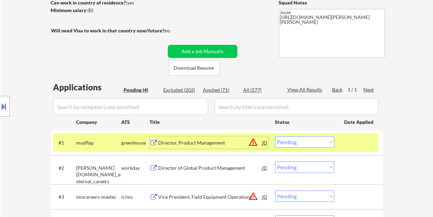
click at [190, 145] on div "Director, Product Management" at bounding box center [210, 142] width 104 height 7
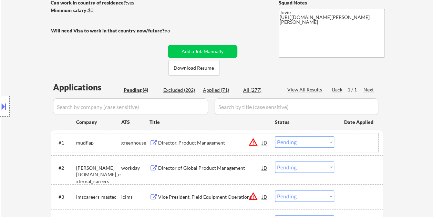
click at [346, 141] on div at bounding box center [359, 142] width 30 height 12
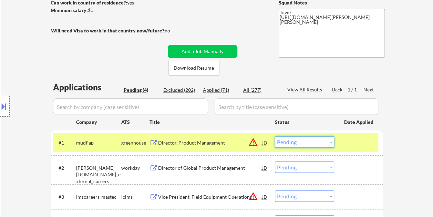
drag, startPoint x: 332, startPoint y: 141, endPoint x: 332, endPoint y: 135, distance: 5.5
click at [332, 141] on select "Choose an option... Pending Applied Excluded (Questions) Excluded (Expired) Exc…" at bounding box center [304, 141] width 59 height 11
click at [275, 136] on select "Choose an option... Pending Applied Excluded (Questions) Excluded (Expired) Exc…" at bounding box center [304, 141] width 59 height 11
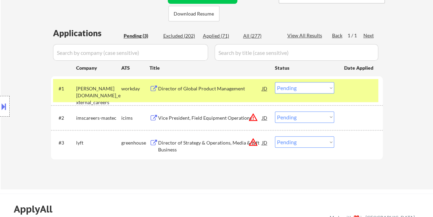
scroll to position [138, 0]
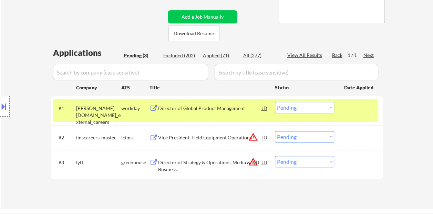
click at [350, 105] on div at bounding box center [359, 108] width 30 height 12
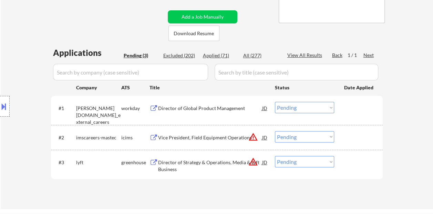
click at [350, 107] on div at bounding box center [359, 108] width 30 height 12
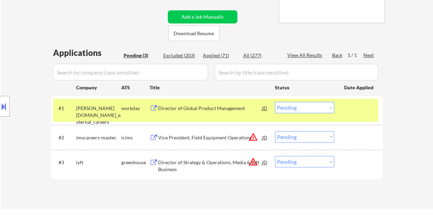
click at [202, 109] on div "Director of Global Product Management" at bounding box center [210, 108] width 104 height 7
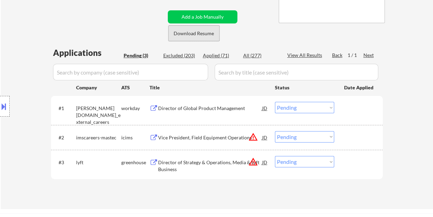
click at [189, 30] on button "Download Resume" at bounding box center [194, 34] width 51 height 16
click at [343, 109] on div "#1 weir.wd3.weir_external_careers workday Director of Global Product Management…" at bounding box center [215, 110] width 325 height 23
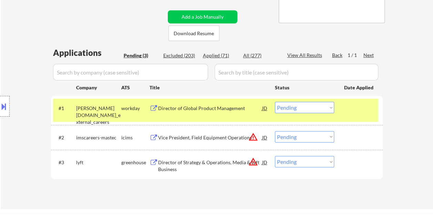
click at [332, 109] on select "Choose an option... Pending Applied Excluded (Questions) Excluded (Expired) Exc…" at bounding box center [304, 107] width 59 height 11
click at [275, 102] on select "Choose an option... Pending Applied Excluded (Questions) Excluded (Expired) Exc…" at bounding box center [304, 107] width 59 height 11
select select ""pending""
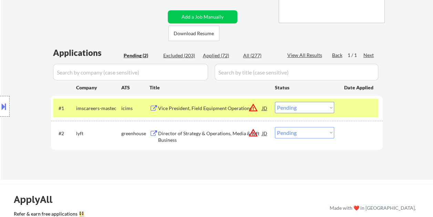
click at [351, 108] on div at bounding box center [359, 108] width 30 height 12
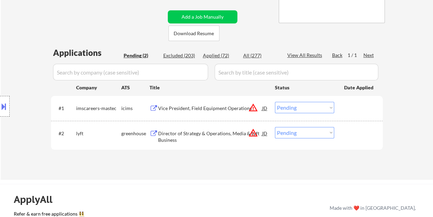
drag, startPoint x: 353, startPoint y: 133, endPoint x: 314, endPoint y: 132, distance: 39.7
click at [353, 133] on div at bounding box center [359, 133] width 30 height 12
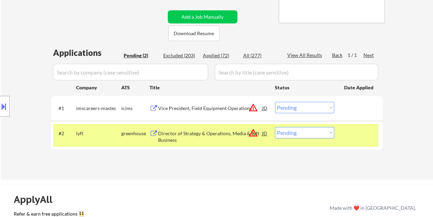
click at [213, 137] on div "Director of Strategy & Operations, Media & Lyft Business" at bounding box center [210, 136] width 104 height 13
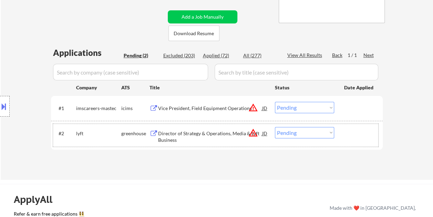
drag, startPoint x: 346, startPoint y: 133, endPoint x: 339, endPoint y: 134, distance: 7.3
click at [346, 133] on div at bounding box center [359, 133] width 30 height 12
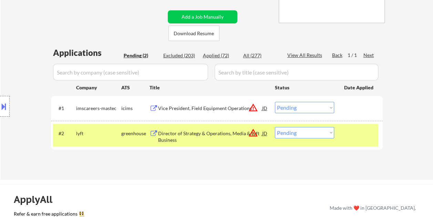
click at [334, 132] on select "Choose an option... Pending Applied Excluded (Questions) Excluded (Expired) Exc…" at bounding box center [304, 132] width 59 height 11
select select ""excluded__bad_match_""
click at [275, 127] on select "Choose an option... Pending Applied Excluded (Questions) Excluded (Expired) Exc…" at bounding box center [304, 132] width 59 height 11
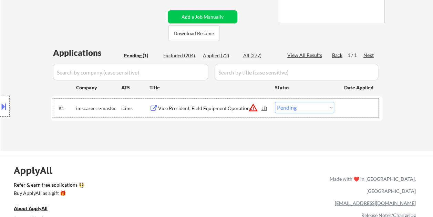
click at [355, 108] on div at bounding box center [359, 108] width 30 height 12
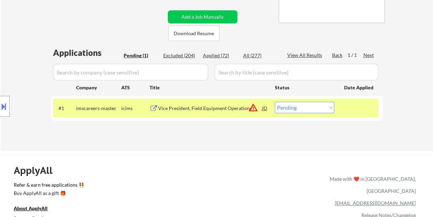
click at [219, 109] on div "Vice President, Field Equipment Operations" at bounding box center [210, 108] width 104 height 7
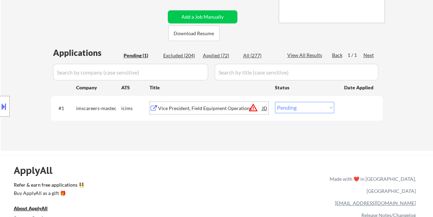
click at [349, 105] on div at bounding box center [359, 108] width 30 height 12
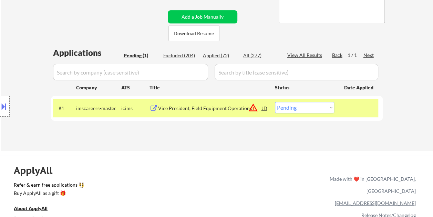
click at [329, 108] on select "Choose an option... Pending Applied Excluded (Questions) Excluded (Expired) Exc…" at bounding box center [304, 107] width 59 height 11
select select ""excluded__bad_match_""
click at [275, 102] on select "Choose an option... Pending Applied Excluded (Questions) Excluded (Expired) Exc…" at bounding box center [304, 107] width 59 height 11
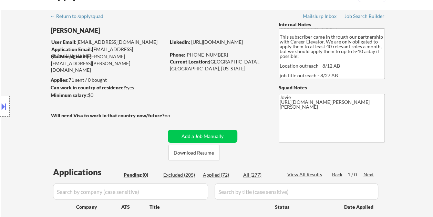
scroll to position [0, 0]
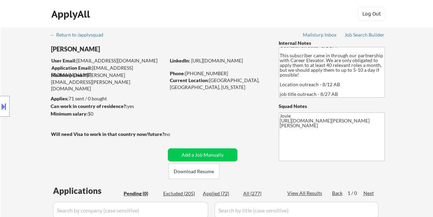
click at [211, 194] on div "Applied (72)" at bounding box center [220, 193] width 34 height 7
click at [220, 192] on div "Applied (72)" at bounding box center [220, 193] width 34 height 7
select select ""applied""
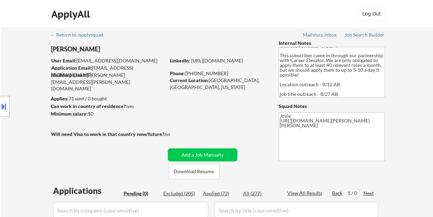
select select ""applied""
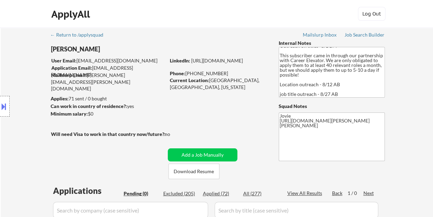
select select ""applied""
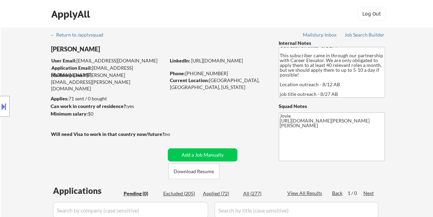
select select ""applied""
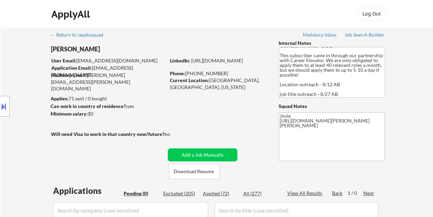
select select ""applied""
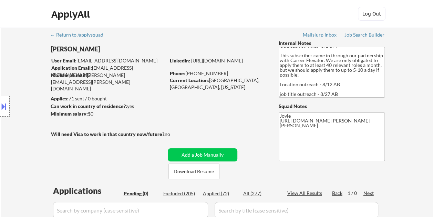
select select ""applied""
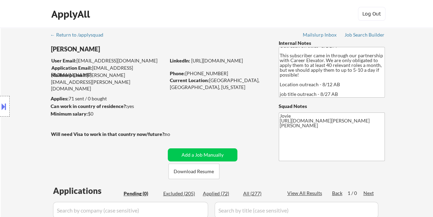
select select ""applied""
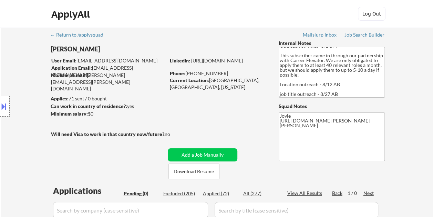
select select ""applied""
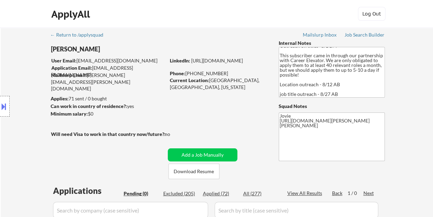
select select ""applied""
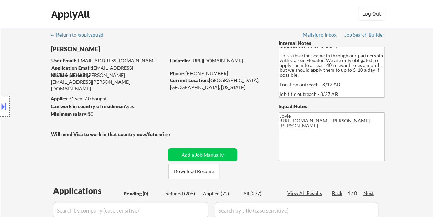
select select ""applied""
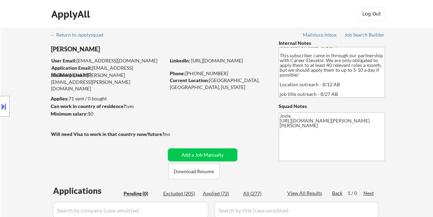
select select ""applied""
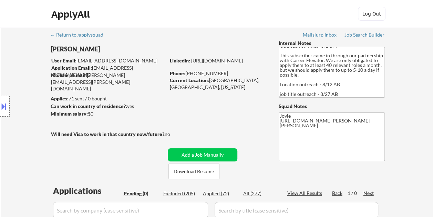
select select ""applied""
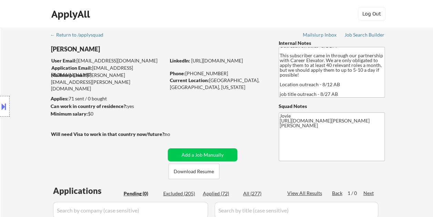
select select ""applied""
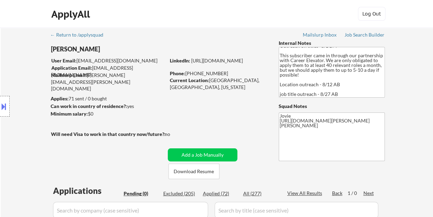
select select ""applied""
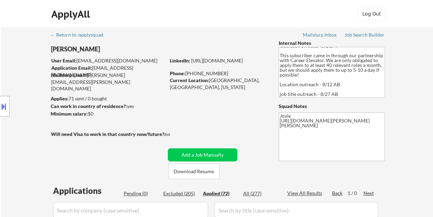
select select ""applied""
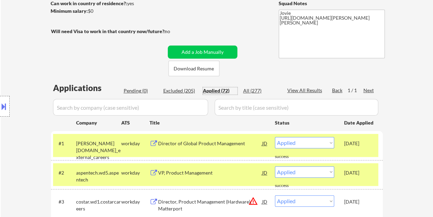
scroll to position [103, 0]
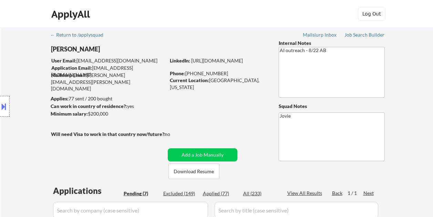
select select ""pending""
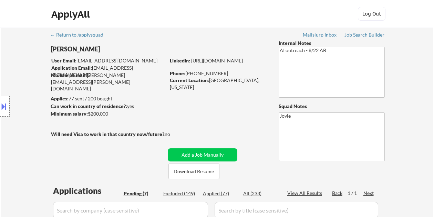
select select ""pending""
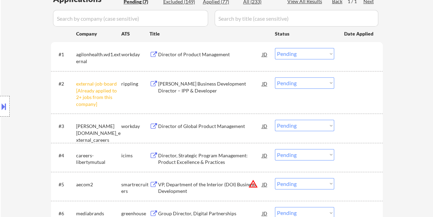
scroll to position [207, 0]
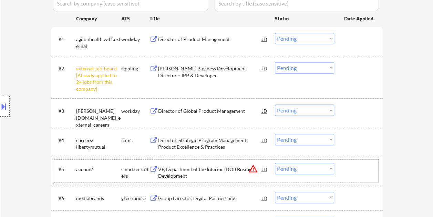
click at [352, 172] on div at bounding box center [359, 169] width 30 height 12
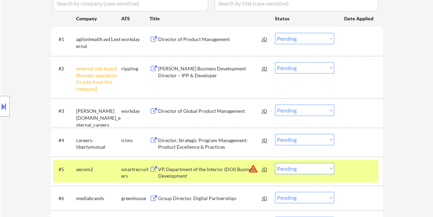
click at [177, 170] on div "VP, Department of the Interior (DOI) Business Development" at bounding box center [210, 172] width 104 height 13
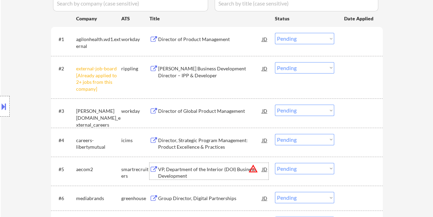
click at [357, 165] on div at bounding box center [359, 169] width 30 height 12
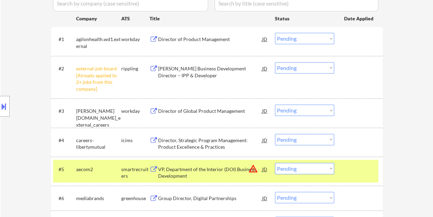
click at [330, 166] on select "Choose an option... Pending Applied Excluded (Questions) Excluded (Expired) Exc…" at bounding box center [304, 168] width 59 height 11
click at [275, 163] on select "Choose an option... Pending Applied Excluded (Questions) Excluded (Expired) Exc…" at bounding box center [304, 168] width 59 height 11
select select ""pending""
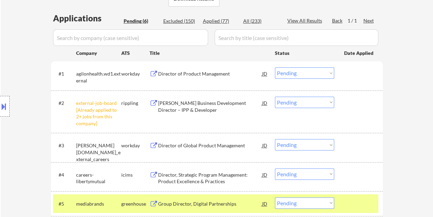
scroll to position [127, 0]
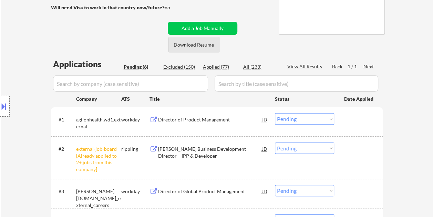
click at [207, 45] on button "Download Resume" at bounding box center [194, 45] width 51 height 16
click at [412, 107] on div "← Return to /applysquad Mailslurp Inbox Job Search Builder [PERSON_NAME] User E…" at bounding box center [217, 109] width 433 height 416
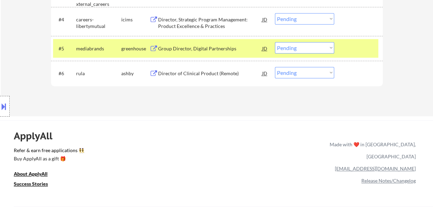
scroll to position [326, 0]
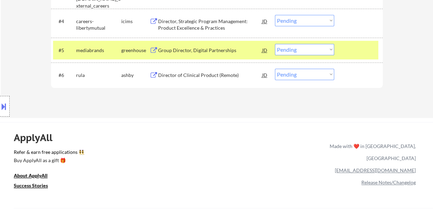
click at [361, 79] on div at bounding box center [359, 75] width 30 height 12
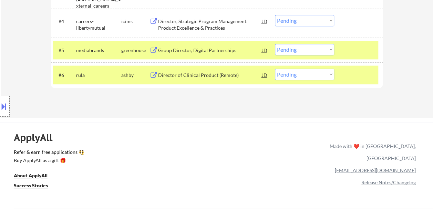
click at [359, 42] on div "#5 mediabrands greenhouse Group Director, Digital Partnerships JD warning_amber…" at bounding box center [215, 50] width 325 height 19
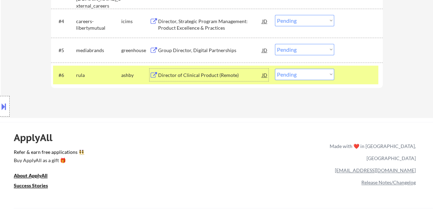
click at [225, 72] on div "Director of Clinical Product (Remote)" at bounding box center [210, 75] width 104 height 7
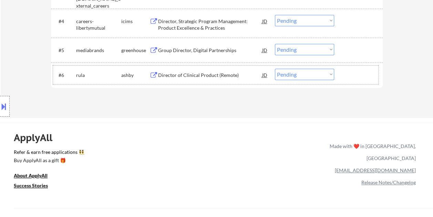
drag, startPoint x: 360, startPoint y: 80, endPoint x: 319, endPoint y: 72, distance: 41.7
click at [359, 80] on div at bounding box center [359, 75] width 30 height 12
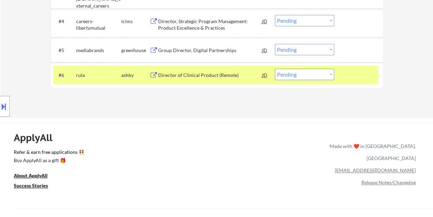
click at [318, 72] on select "Choose an option... Pending Applied Excluded (Questions) Excluded (Expired) Exc…" at bounding box center [304, 74] width 59 height 11
select select ""excluded__bad_match_""
click at [275, 69] on select "Choose an option... Pending Applied Excluded (Questions) Excluded (Expired) Exc…" at bounding box center [304, 74] width 59 height 11
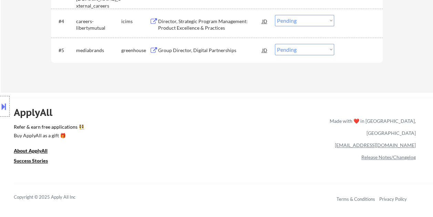
drag, startPoint x: 349, startPoint y: 54, endPoint x: 303, endPoint y: 54, distance: 45.9
click at [350, 54] on div at bounding box center [359, 50] width 30 height 12
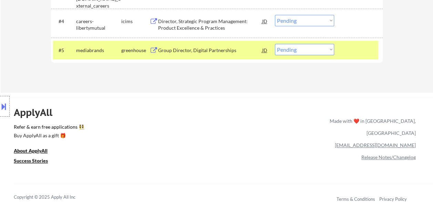
click at [221, 52] on div "Group Director, Digital Partnerships" at bounding box center [210, 50] width 104 height 7
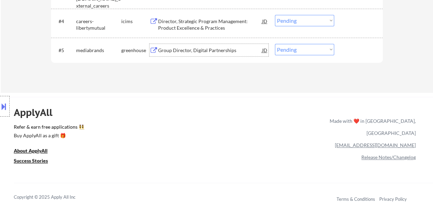
click at [262, 52] on div "JD" at bounding box center [265, 50] width 7 height 12
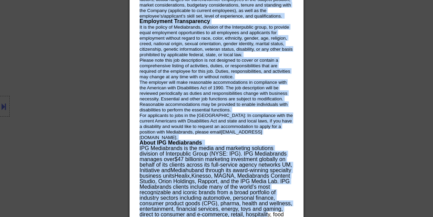
scroll to position [1048, 0]
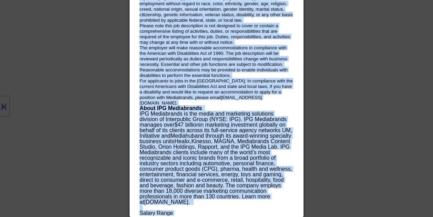
drag, startPoint x: 140, startPoint y: 28, endPoint x: 290, endPoint y: 210, distance: 235.1
copy div "Lorem Ipsumdol, Sitamet Consectetura elitseddoei Tem Incidid, Utlaboreet, Dolor…"
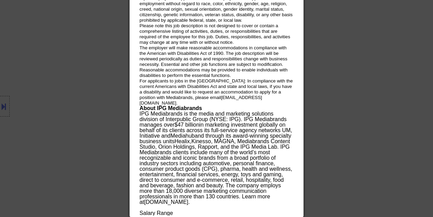
click at [370, 66] on div at bounding box center [216, 108] width 433 height 217
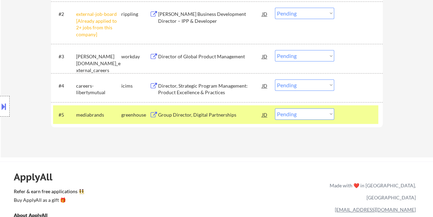
scroll to position [245, 0]
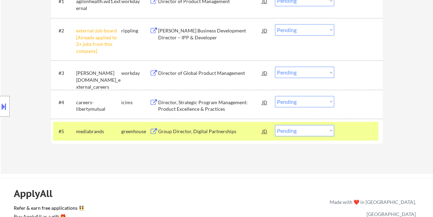
click at [330, 130] on select "Choose an option... Pending Applied Excluded (Questions) Excluded (Expired) Exc…" at bounding box center [304, 130] width 59 height 11
select select ""excluded__bad_match_""
click at [275, 125] on select "Choose an option... Pending Applied Excluded (Questions) Excluded (Expired) Exc…" at bounding box center [304, 130] width 59 height 11
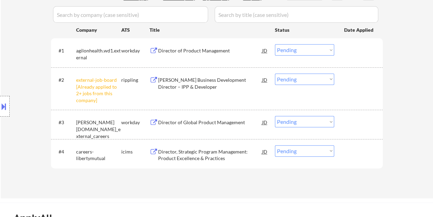
scroll to position [210, 0]
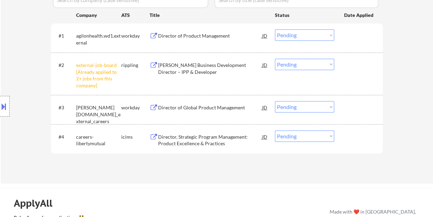
click at [349, 35] on div at bounding box center [359, 35] width 30 height 12
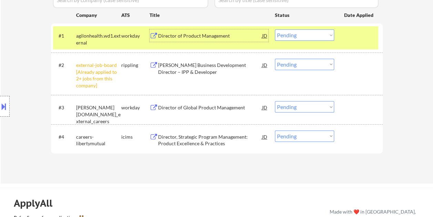
click at [219, 34] on div "Director of Product Management" at bounding box center [210, 35] width 104 height 7
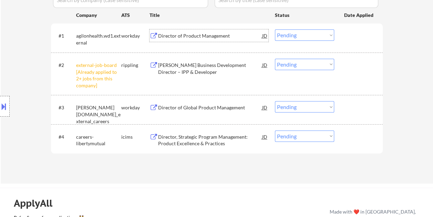
click at [348, 29] on div "#1 agilonhealth.wd1.external workday Director of Product Management JD Choose a…" at bounding box center [215, 37] width 325 height 23
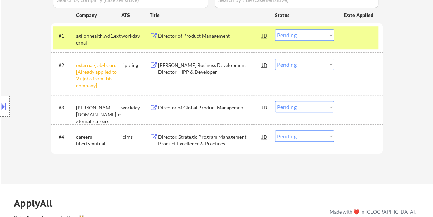
click at [329, 37] on select "Choose an option... Pending Applied Excluded (Questions) Excluded (Expired) Exc…" at bounding box center [304, 34] width 59 height 11
click at [275, 29] on select "Choose an option... Pending Applied Excluded (Questions) Excluded (Expired) Exc…" at bounding box center [304, 34] width 59 height 11
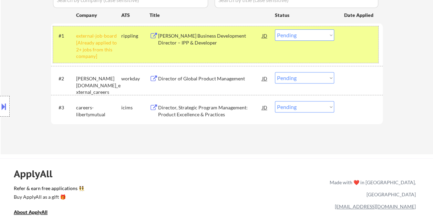
click at [353, 38] on div at bounding box center [359, 35] width 30 height 12
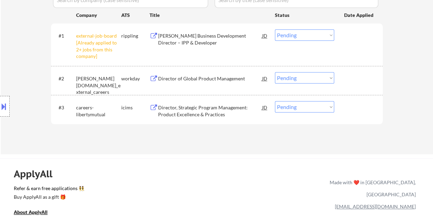
click at [355, 34] on div at bounding box center [359, 35] width 30 height 12
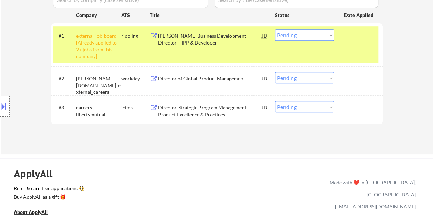
click at [189, 46] on div "BESS Business Development Director – IPP & Developer" at bounding box center [210, 38] width 104 height 13
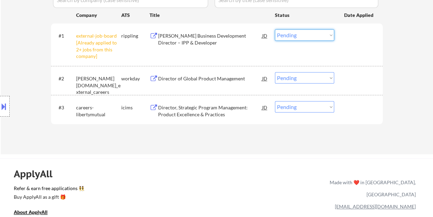
click at [329, 37] on select "Choose an option... Pending Applied Excluded (Questions) Excluded (Expired) Exc…" at bounding box center [304, 34] width 59 height 11
click at [275, 29] on select "Choose an option... Pending Applied Excluded (Questions) Excluded (Expired) Exc…" at bounding box center [304, 34] width 59 height 11
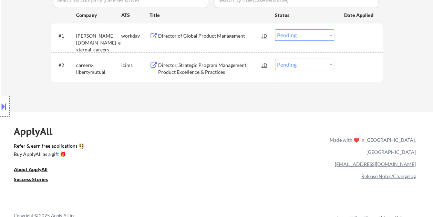
click at [348, 30] on div at bounding box center [359, 35] width 30 height 12
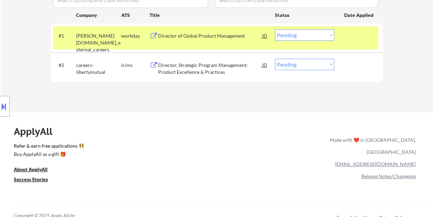
click at [249, 36] on div "Director of Global Product Management" at bounding box center [210, 35] width 104 height 7
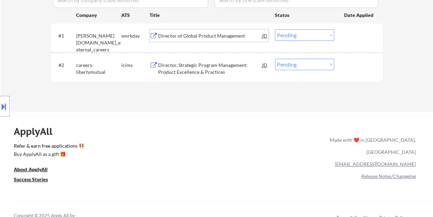
click at [358, 36] on div at bounding box center [359, 35] width 30 height 12
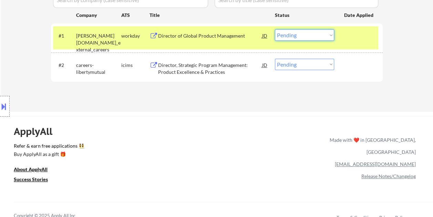
click at [329, 33] on select "Choose an option... Pending Applied Excluded (Questions) Excluded (Expired) Exc…" at bounding box center [304, 34] width 59 height 11
click at [275, 29] on select "Choose an option... Pending Applied Excluded (Questions) Excluded (Expired) Exc…" at bounding box center [304, 34] width 59 height 11
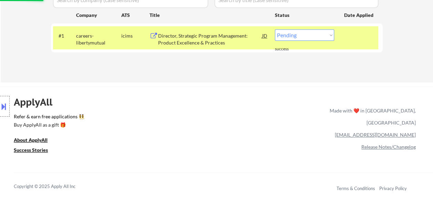
click at [346, 34] on div at bounding box center [359, 35] width 30 height 12
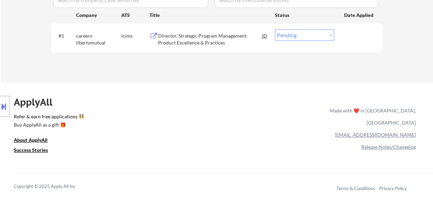
drag, startPoint x: 358, startPoint y: 33, endPoint x: 230, endPoint y: 40, distance: 128.1
click at [358, 33] on div at bounding box center [359, 35] width 30 height 12
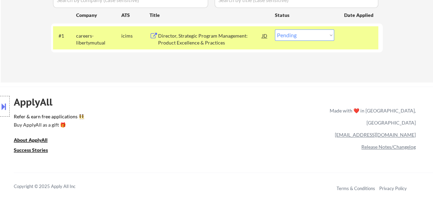
click at [199, 38] on div "Director, Strategic Program Management: Product Excellence & Practices" at bounding box center [210, 38] width 104 height 13
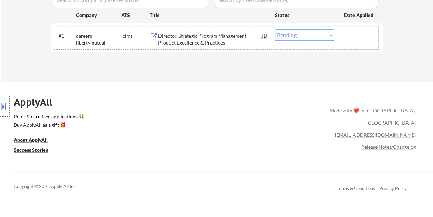
click at [353, 36] on div at bounding box center [359, 35] width 30 height 12
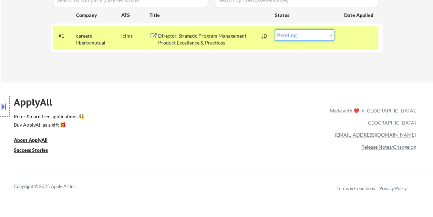
click at [323, 34] on select "Choose an option... Pending Applied Excluded (Questions) Excluded (Expired) Exc…" at bounding box center [304, 34] width 59 height 11
select select ""excluded__bad_match_""
click at [275, 29] on select "Choose an option... Pending Applied Excluded (Questions) Excluded (Expired) Exc…" at bounding box center [304, 34] width 59 height 11
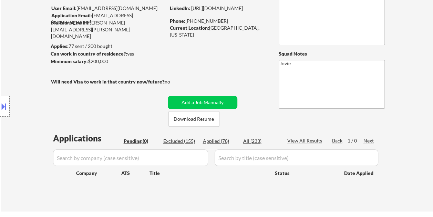
scroll to position [38, 0]
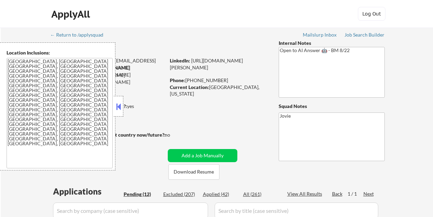
select select ""pending""
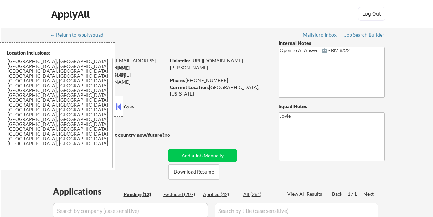
select select ""pending""
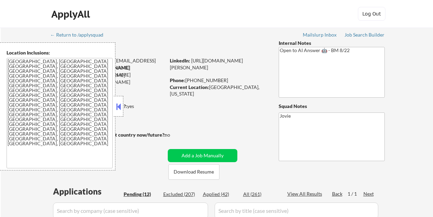
select select ""pending""
click at [119, 99] on div at bounding box center [119, 106] width 10 height 21
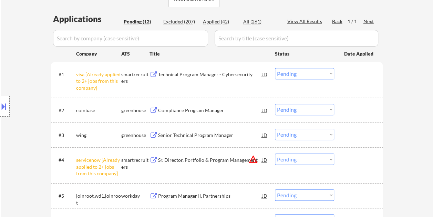
scroll to position [207, 0]
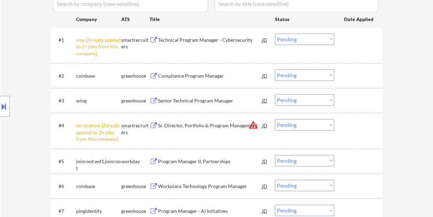
drag, startPoint x: 361, startPoint y: 94, endPoint x: 355, endPoint y: 98, distance: 6.8
click at [361, 94] on div at bounding box center [359, 100] width 30 height 12
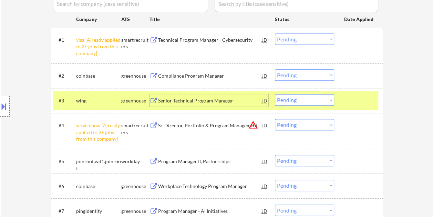
click at [222, 104] on div "Senior Technical Program Manager" at bounding box center [210, 100] width 104 height 12
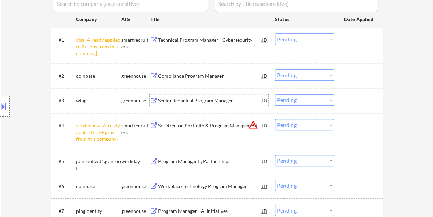
click at [363, 102] on div at bounding box center [359, 100] width 30 height 12
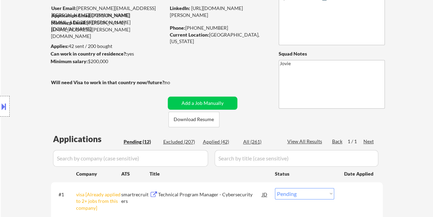
scroll to position [0, 0]
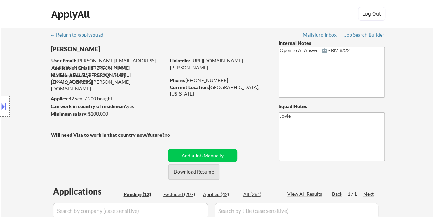
click at [210, 172] on button "Download Resume" at bounding box center [194, 172] width 51 height 16
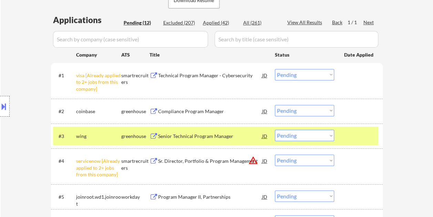
scroll to position [172, 0]
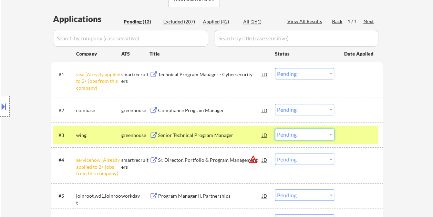
click at [309, 133] on select "Choose an option... Pending Applied Excluded (Questions) Excluded (Expired) Exc…" at bounding box center [304, 134] width 59 height 11
click at [275, 129] on select "Choose an option... Pending Applied Excluded (Questions) Excluded (Expired) Exc…" at bounding box center [304, 134] width 59 height 11
select select ""pending""
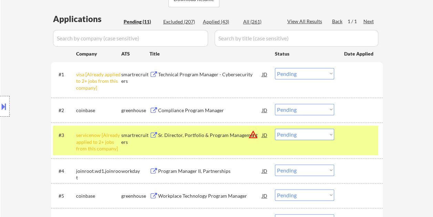
click at [364, 142] on div "#3 servicenow [Already applied to 2+ jobs from this company] smartrecruiters Sr…" at bounding box center [215, 141] width 325 height 30
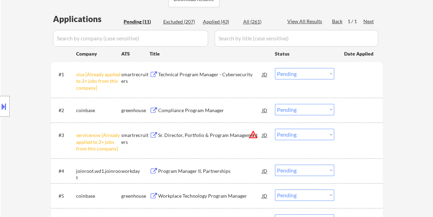
scroll to position [207, 0]
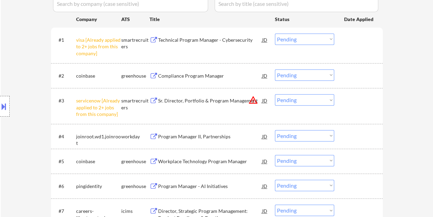
click at [342, 129] on div "#4 joinroot.wd1.joinroot workday Program Manager II, Partnerships JD warning_am…" at bounding box center [215, 136] width 325 height 19
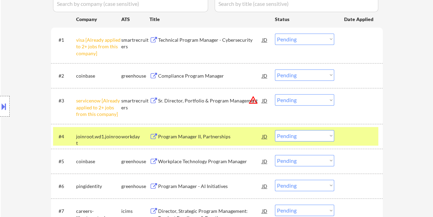
click at [240, 139] on div "Program Manager II, Partnerships" at bounding box center [210, 136] width 104 height 7
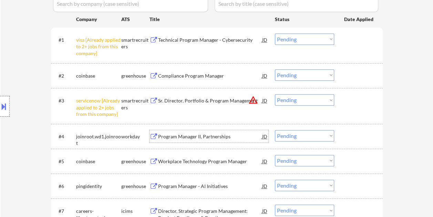
click at [357, 138] on div at bounding box center [359, 136] width 30 height 12
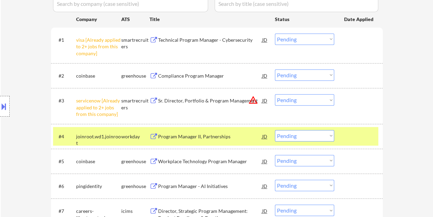
click at [315, 136] on select "Choose an option... Pending Applied Excluded (Questions) Excluded (Expired) Exc…" at bounding box center [304, 135] width 59 height 11
click at [275, 130] on select "Choose an option... Pending Applied Excluded (Questions) Excluded (Expired) Exc…" at bounding box center [304, 135] width 59 height 11
select select ""pending""
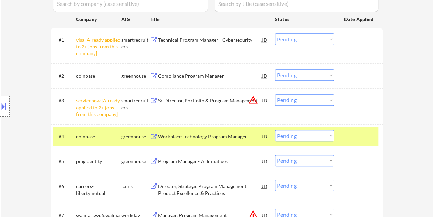
click at [369, 132] on div at bounding box center [359, 136] width 30 height 12
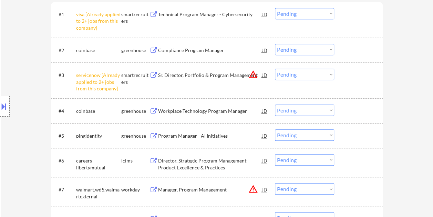
scroll to position [241, 0]
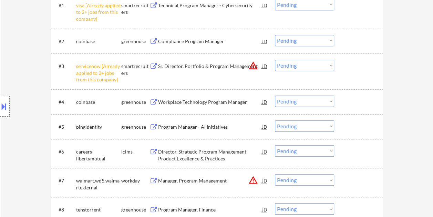
click at [357, 123] on div at bounding box center [359, 126] width 30 height 12
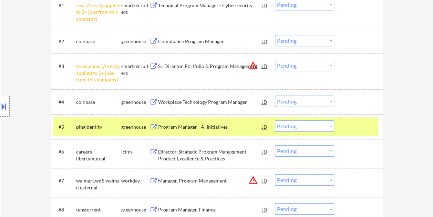
click at [201, 125] on div "Program Manager - AI Initiatives" at bounding box center [210, 126] width 104 height 7
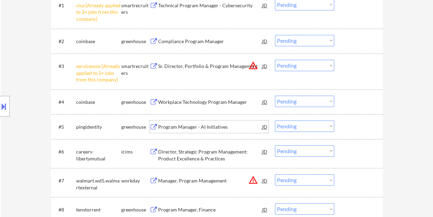
click at [347, 123] on div at bounding box center [359, 126] width 30 height 12
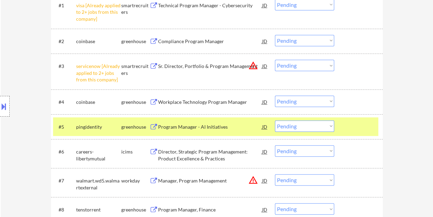
click at [331, 125] on select "Choose an option... Pending Applied Excluded (Questions) Excluded (Expired) Exc…" at bounding box center [304, 125] width 59 height 11
click at [275, 120] on select "Choose an option... Pending Applied Excluded (Questions) Excluded (Expired) Exc…" at bounding box center [304, 125] width 59 height 11
select select ""pending""
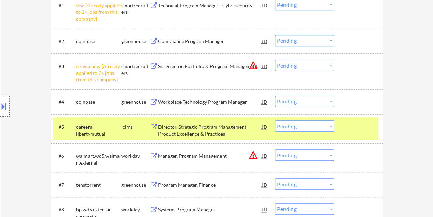
click at [351, 123] on div at bounding box center [359, 126] width 30 height 12
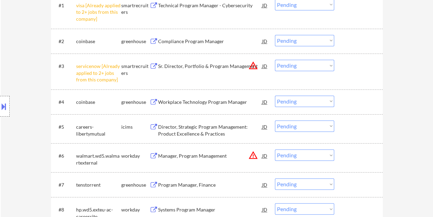
scroll to position [276, 0]
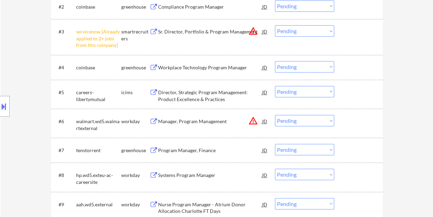
click at [353, 125] on div at bounding box center [359, 121] width 30 height 12
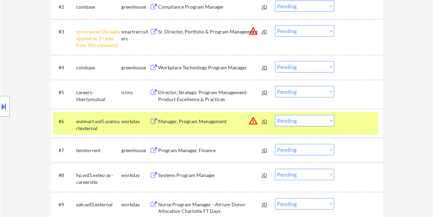
click at [354, 124] on div at bounding box center [359, 121] width 30 height 12
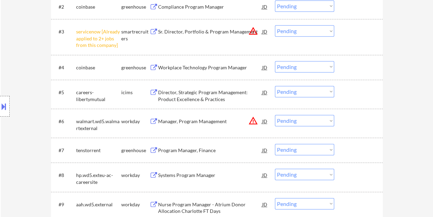
click at [355, 122] on div at bounding box center [359, 121] width 30 height 12
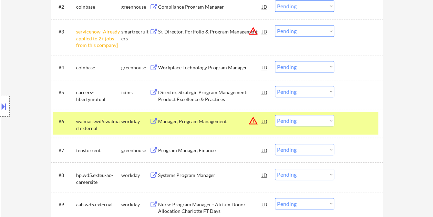
click at [197, 121] on div "Manager, Program Management" at bounding box center [210, 121] width 104 height 7
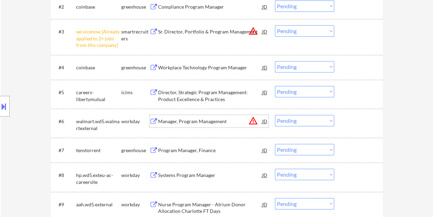
click at [340, 120] on div "#6 walmart.wd5.walmartexternal workday Manager, Program Management JD warning_a…" at bounding box center [215, 123] width 325 height 23
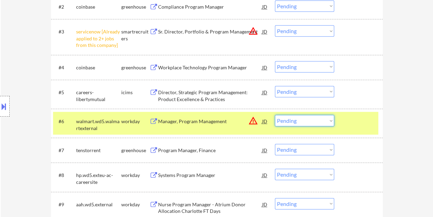
click at [326, 121] on select "Choose an option... Pending Applied Excluded (Questions) Excluded (Expired) Exc…" at bounding box center [304, 120] width 59 height 11
click at [275, 115] on select "Choose an option... Pending Applied Excluded (Questions) Excluded (Expired) Exc…" at bounding box center [304, 120] width 59 height 11
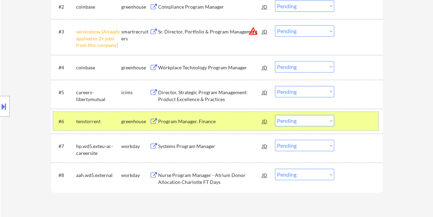
click at [350, 123] on div at bounding box center [359, 121] width 30 height 12
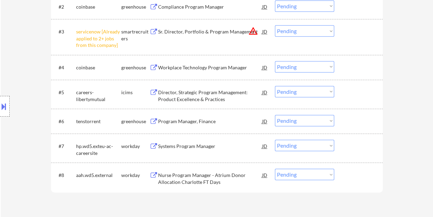
click at [358, 120] on div at bounding box center [359, 121] width 30 height 12
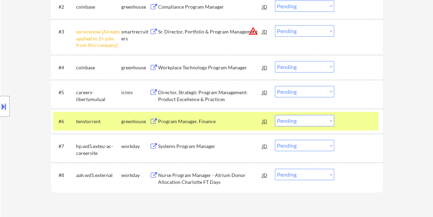
click at [237, 118] on div "Program Manager, Finance" at bounding box center [210, 121] width 104 height 7
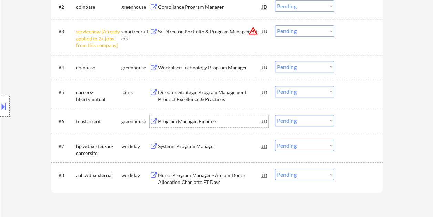
drag, startPoint x: 362, startPoint y: 122, endPoint x: 350, endPoint y: 123, distance: 12.4
click at [362, 122] on div at bounding box center [359, 121] width 30 height 12
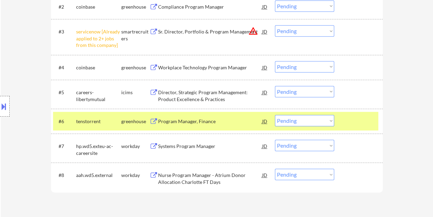
click at [330, 122] on select "Choose an option... Pending Applied Excluded (Questions) Excluded (Expired) Exc…" at bounding box center [304, 120] width 59 height 11
click at [370, 121] on div at bounding box center [359, 121] width 30 height 12
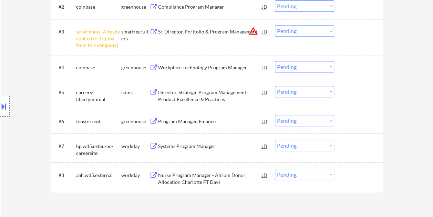
click at [366, 120] on div at bounding box center [359, 121] width 30 height 12
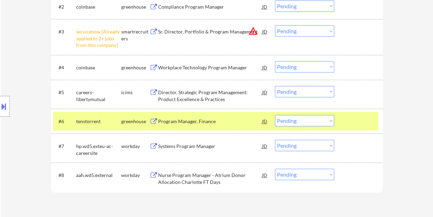
click at [214, 114] on div "#6 tenstorrent greenhouse Program Manager, Finance JD warning_amber Choose an o…" at bounding box center [215, 121] width 325 height 19
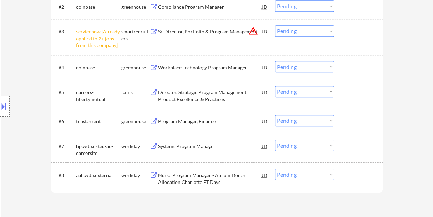
click at [350, 122] on div "#6 tenstorrent greenhouse Program Manager, Finance JD warning_amber Choose an o…" at bounding box center [215, 121] width 325 height 19
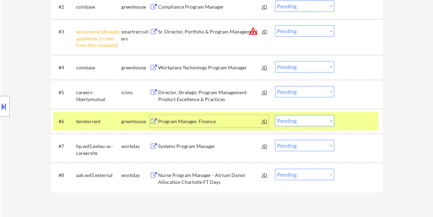
click at [229, 120] on div "Program Manager, Finance" at bounding box center [210, 121] width 104 height 7
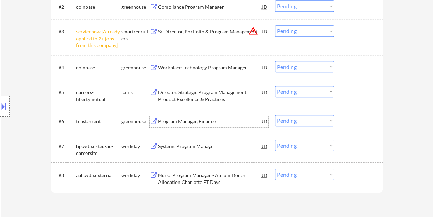
click at [354, 123] on div at bounding box center [359, 121] width 30 height 12
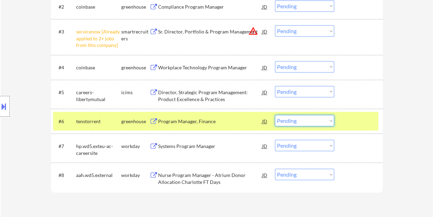
click at [331, 122] on select "Choose an option... Pending Applied Excluded (Questions) Excluded (Expired) Exc…" at bounding box center [304, 120] width 59 height 11
click at [275, 115] on select "Choose an option... Pending Applied Excluded (Questions) Excluded (Expired) Exc…" at bounding box center [304, 120] width 59 height 11
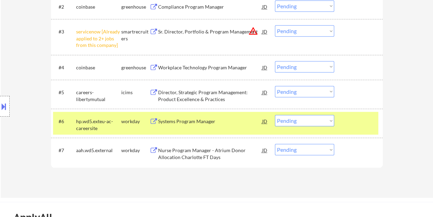
click at [356, 118] on div at bounding box center [359, 121] width 30 height 12
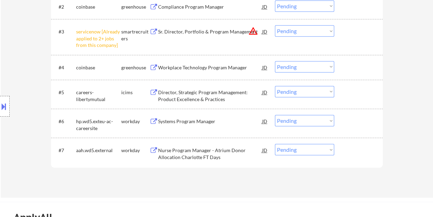
click at [359, 119] on div at bounding box center [359, 121] width 30 height 12
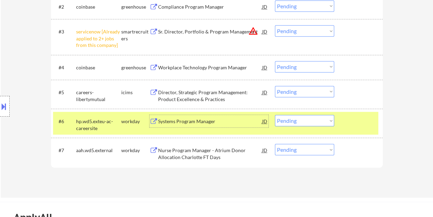
click at [228, 127] on div "Systems Program Manager" at bounding box center [210, 121] width 104 height 12
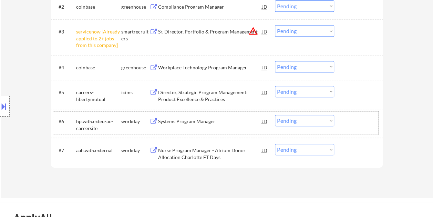
drag, startPoint x: 350, startPoint y: 116, endPoint x: 326, endPoint y: 118, distance: 23.5
click at [349, 116] on div at bounding box center [359, 121] width 30 height 12
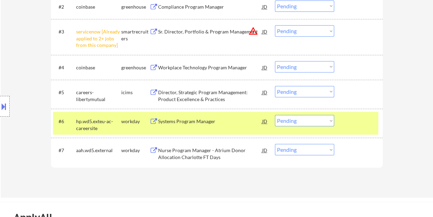
click at [326, 118] on select "Choose an option... Pending Applied Excluded (Questions) Excluded (Expired) Exc…" at bounding box center [304, 120] width 59 height 11
click at [275, 115] on select "Choose an option... Pending Applied Excluded (Questions) Excluded (Expired) Exc…" at bounding box center [304, 120] width 59 height 11
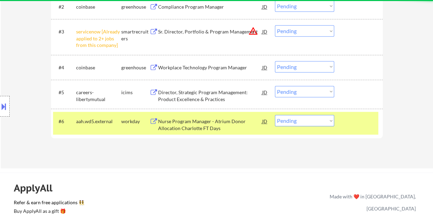
click at [352, 119] on div at bounding box center [359, 121] width 30 height 12
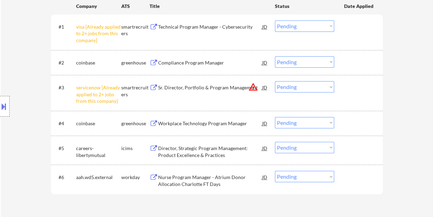
scroll to position [207, 0]
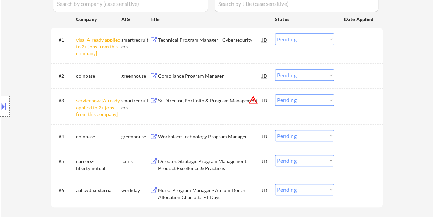
drag, startPoint x: 355, startPoint y: 183, endPoint x: 341, endPoint y: 187, distance: 14.6
click at [355, 184] on div "#6 aah.wd5.external workday Nurse Program Manager - Atrium Donor Allocation Cha…" at bounding box center [215, 192] width 325 height 23
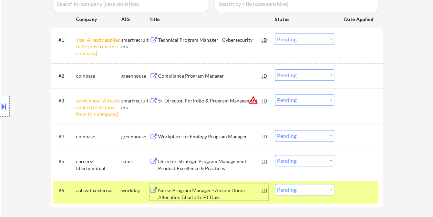
click at [215, 188] on div "Nurse Program Manager - Atrium Donor Allocation Charlotte FT Days" at bounding box center [210, 193] width 104 height 13
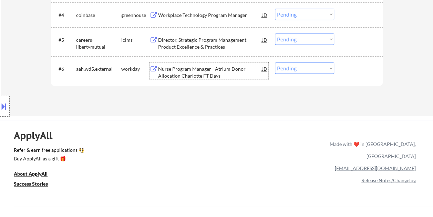
scroll to position [341, 0]
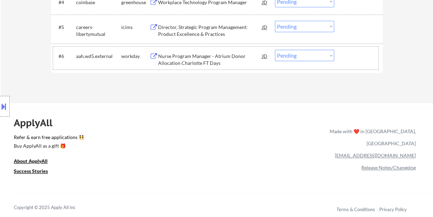
click at [351, 51] on div at bounding box center [359, 56] width 30 height 12
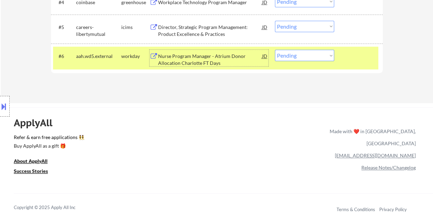
click at [213, 53] on div "Nurse Program Manager - Atrium Donor Allocation Charlotte FT Days" at bounding box center [210, 59] width 104 height 13
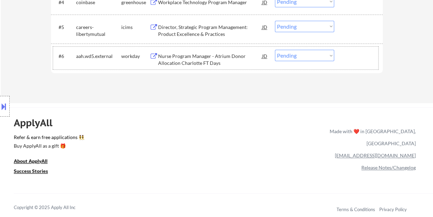
drag, startPoint x: 363, startPoint y: 59, endPoint x: 340, endPoint y: 58, distance: 23.5
click at [363, 59] on div at bounding box center [359, 56] width 30 height 12
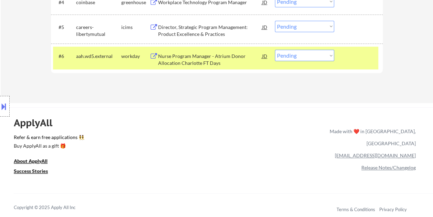
click at [331, 55] on select "Choose an option... Pending Applied Excluded (Questions) Excluded (Expired) Exc…" at bounding box center [304, 55] width 59 height 11
select select ""excluded__bad_match_""
click at [275, 50] on select "Choose an option... Pending Applied Excluded (Questions) Excluded (Expired) Exc…" at bounding box center [304, 55] width 59 height 11
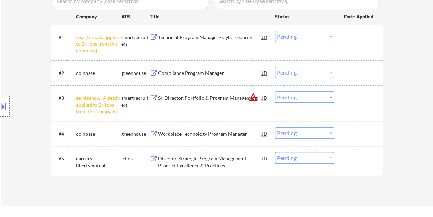
scroll to position [203, 0]
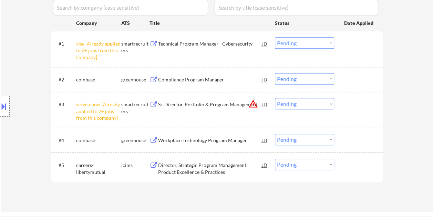
click at [364, 75] on div at bounding box center [359, 79] width 30 height 12
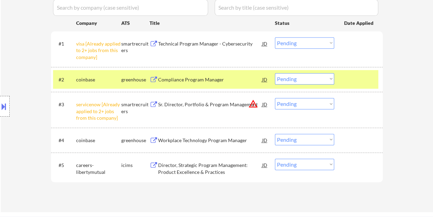
click at [211, 73] on div "Compliance Program Manager" at bounding box center [210, 79] width 104 height 12
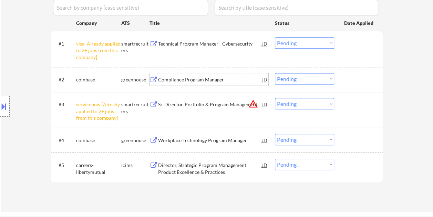
click at [359, 80] on div at bounding box center [359, 79] width 30 height 12
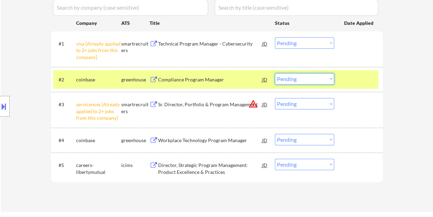
click at [329, 77] on select "Choose an option... Pending Applied Excluded (Questions) Excluded (Expired) Exc…" at bounding box center [304, 78] width 59 height 11
click at [275, 73] on select "Choose an option... Pending Applied Excluded (Questions) Excluded (Expired) Exc…" at bounding box center [304, 78] width 59 height 11
select select ""pending""
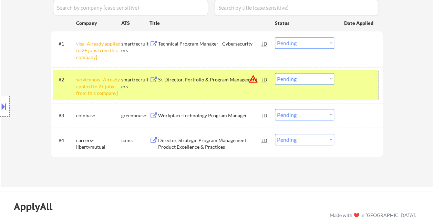
click at [372, 90] on div "#2 servicenow [Already applied to 2+ jobs from this company] smartrecruiters Sr…" at bounding box center [215, 85] width 325 height 30
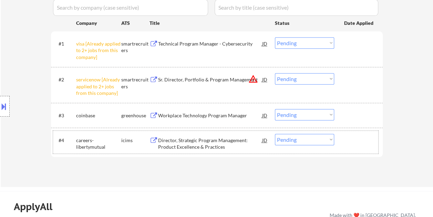
click at [365, 140] on div at bounding box center [359, 140] width 30 height 12
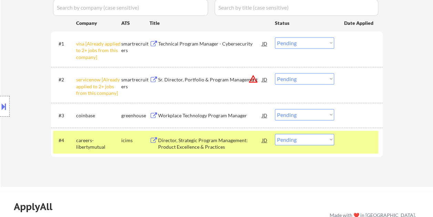
click at [191, 137] on div "Director, Strategic Program Management: Product Excellence & Practices" at bounding box center [210, 143] width 104 height 13
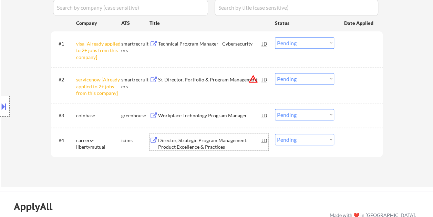
click at [337, 143] on div "#4 careers-libertymutual icims Director, Strategic Program Management: Product …" at bounding box center [215, 142] width 325 height 23
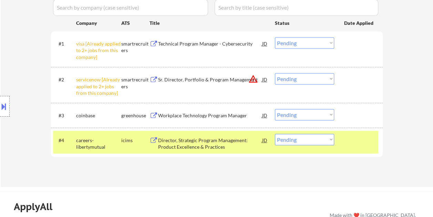
click at [330, 140] on select "Choose an option... Pending Applied Excluded (Questions) Excluded (Expired) Exc…" at bounding box center [304, 139] width 59 height 11
select select ""applied""
click at [275, 134] on select "Choose an option... Pending Applied Excluded (Questions) Excluded (Expired) Exc…" at bounding box center [304, 139] width 59 height 11
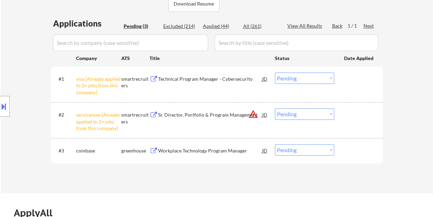
scroll to position [202, 0]
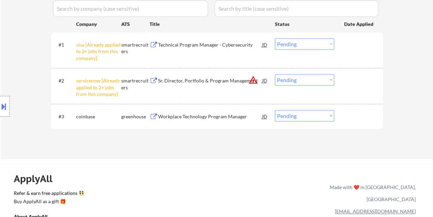
drag, startPoint x: 349, startPoint y: 114, endPoint x: 270, endPoint y: 115, distance: 79.7
click at [350, 113] on div at bounding box center [359, 116] width 30 height 12
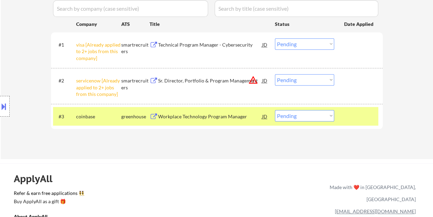
click at [177, 116] on div "Workplace Technology Program Manager" at bounding box center [210, 116] width 104 height 7
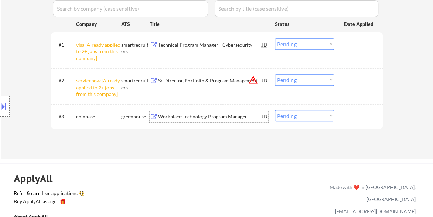
click at [357, 86] on div "#2 servicenow [Already applied to 2+ jobs from this company] smartrecruiters Sr…" at bounding box center [215, 86] width 325 height 30
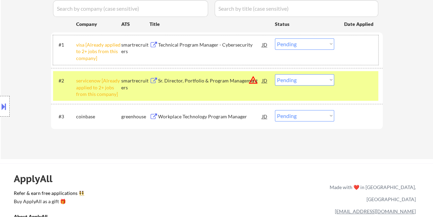
click at [357, 51] on div "#1 visa [Already applied to 2+ jobs from this company] smartrecruiters Technica…" at bounding box center [215, 50] width 325 height 30
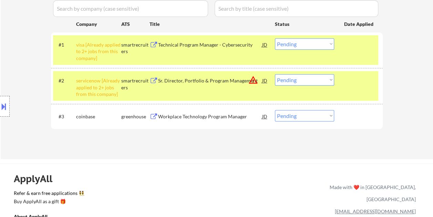
click at [344, 82] on div at bounding box center [359, 80] width 30 height 12
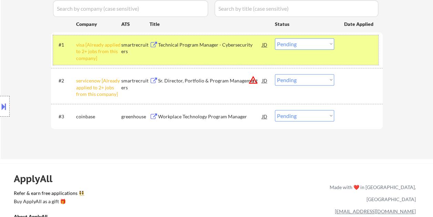
click at [352, 51] on div "#1 visa [Already applied to 2+ jobs from this company] smartrecruiters Technica…" at bounding box center [215, 50] width 325 height 30
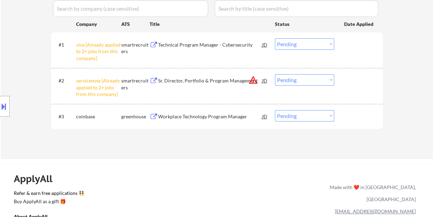
click at [331, 114] on select "Choose an option... Pending Applied Excluded (Questions) Excluded (Expired) Exc…" at bounding box center [304, 115] width 59 height 11
select select ""excluded__expired_""
click at [275, 110] on select "Choose an option... Pending Applied Excluded (Questions) Excluded (Expired) Exc…" at bounding box center [304, 115] width 59 height 11
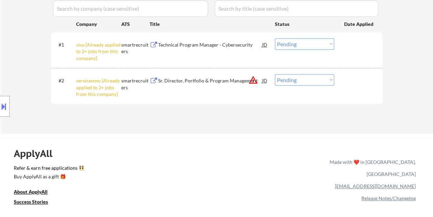
click at [325, 42] on select "Choose an option... Pending Applied Excluded (Questions) Excluded (Expired) Exc…" at bounding box center [304, 43] width 59 height 11
click at [275, 38] on select "Choose an option... Pending Applied Excluded (Questions) Excluded (Expired) Exc…" at bounding box center [304, 43] width 59 height 11
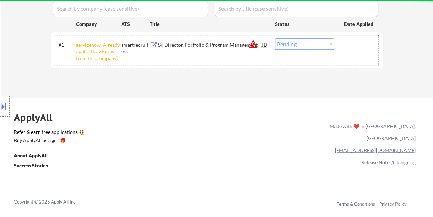
click at [356, 42] on div at bounding box center [359, 44] width 30 height 12
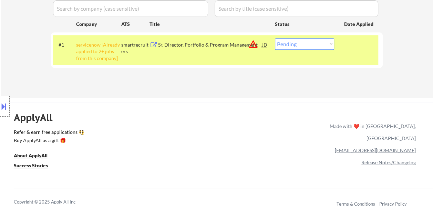
click at [330, 44] on select "Choose an option... Pending Applied Excluded (Questions) Excluded (Expired) Exc…" at bounding box center [304, 43] width 59 height 11
select select ""excluded__other_""
click at [275, 38] on select "Choose an option... Pending Applied Excluded (Questions) Excluded (Expired) Exc…" at bounding box center [304, 43] width 59 height 11
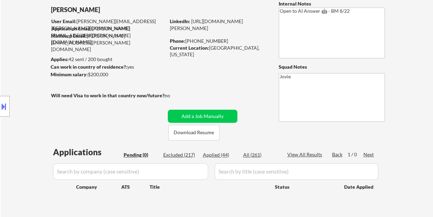
scroll to position [32, 0]
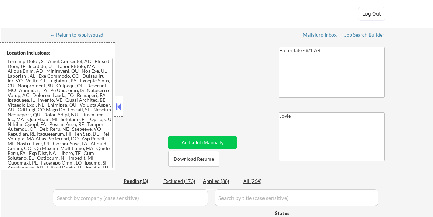
select select ""pending""
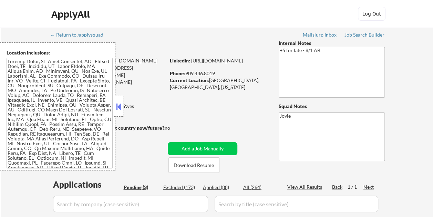
click at [121, 108] on button at bounding box center [119, 106] width 8 height 10
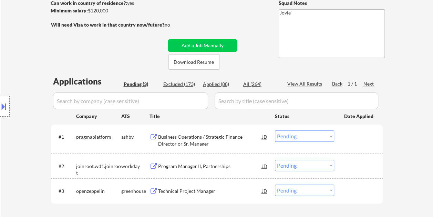
scroll to position [103, 0]
click at [354, 137] on div at bounding box center [359, 136] width 30 height 12
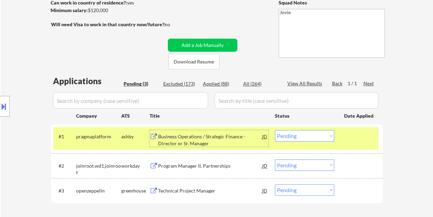
click at [204, 136] on div "Business Operations / Strategic Finance - Director or Sr. Manager" at bounding box center [210, 139] width 104 height 13
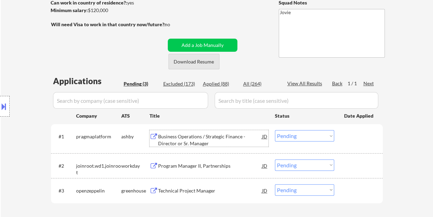
click at [181, 59] on button "Download Resume" at bounding box center [194, 62] width 51 height 16
click at [247, 11] on div "← Return to /applysquad Mailslurp Inbox Job Search Builder [PERSON_NAME] Tall U…" at bounding box center [217, 75] width 344 height 303
click at [332, 136] on select "Choose an option... Pending Applied Excluded (Questions) Excluded (Expired) Exc…" at bounding box center [304, 135] width 59 height 11
click at [328, 137] on select "Choose an option... Pending Applied Excluded (Questions) Excluded (Expired) Exc…" at bounding box center [304, 135] width 59 height 11
click at [275, 130] on select "Choose an option... Pending Applied Excluded (Questions) Excluded (Expired) Exc…" at bounding box center [304, 135] width 59 height 11
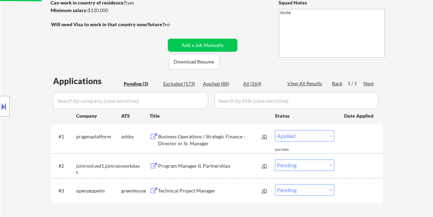
select select ""pending""
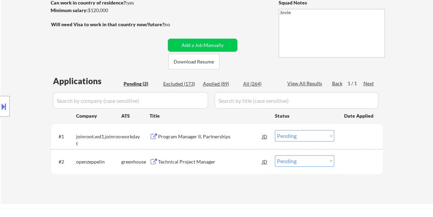
click at [356, 132] on div at bounding box center [359, 136] width 30 height 12
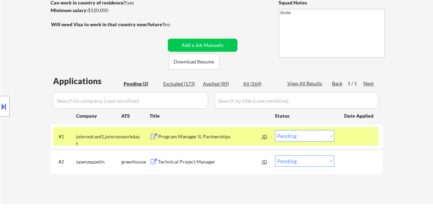
click at [356, 134] on div at bounding box center [359, 136] width 30 height 12
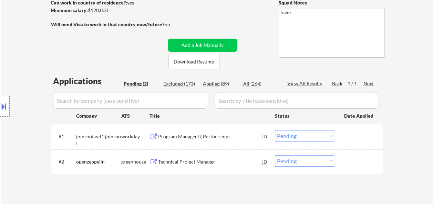
click at [349, 159] on div at bounding box center [359, 161] width 30 height 12
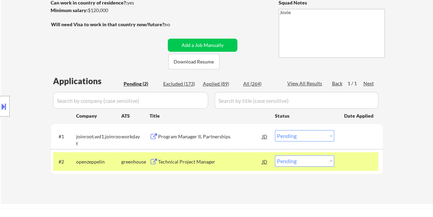
click at [229, 163] on div "Technical Project Manager" at bounding box center [210, 161] width 104 height 7
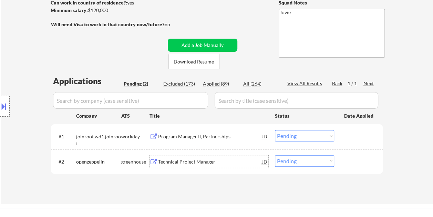
drag, startPoint x: 348, startPoint y: 157, endPoint x: 344, endPoint y: 158, distance: 4.4
click at [348, 157] on div at bounding box center [359, 161] width 30 height 12
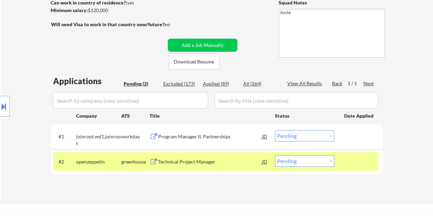
click at [331, 163] on select "Choose an option... Pending Applied Excluded (Questions) Excluded (Expired) Exc…" at bounding box center [304, 160] width 59 height 11
select select ""excluded__bad_match_""
click at [275, 155] on select "Choose an option... Pending Applied Excluded (Questions) Excluded (Expired) Exc…" at bounding box center [304, 160] width 59 height 11
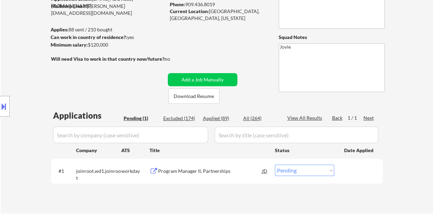
click at [360, 171] on div at bounding box center [359, 170] width 30 height 12
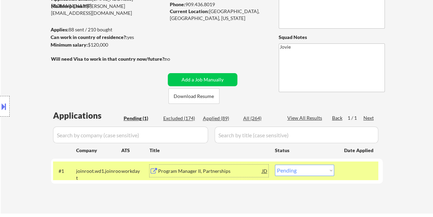
click at [210, 170] on div "Program Manager II, Partnerships" at bounding box center [210, 171] width 104 height 7
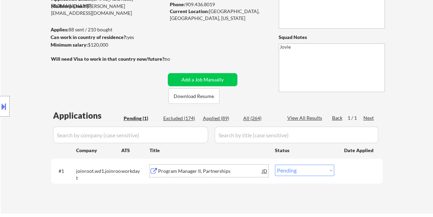
click at [352, 169] on div at bounding box center [359, 170] width 30 height 12
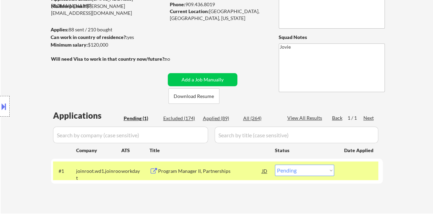
click at [332, 170] on select "Choose an option... Pending Applied Excluded (Questions) Excluded (Expired) Exc…" at bounding box center [304, 169] width 59 height 11
select select ""excluded__bad_match_""
click at [275, 164] on select "Choose an option... Pending Applied Excluded (Questions) Excluded (Expired) Exc…" at bounding box center [304, 169] width 59 height 11
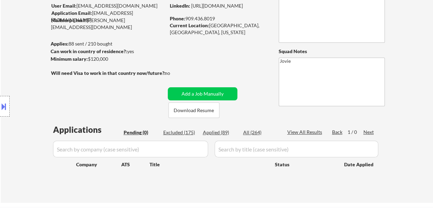
scroll to position [34, 0]
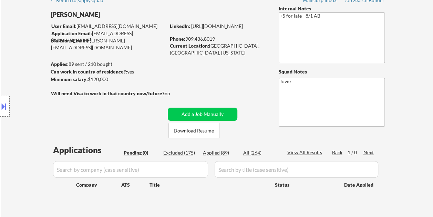
click at [211, 153] on div "Applied (89)" at bounding box center [220, 152] width 34 height 7
select select ""applied""
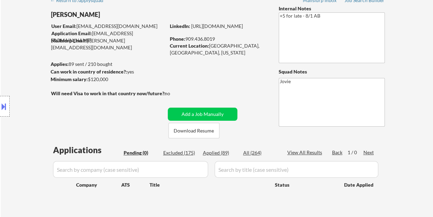
select select ""applied""
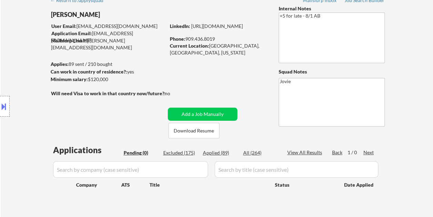
select select ""applied""
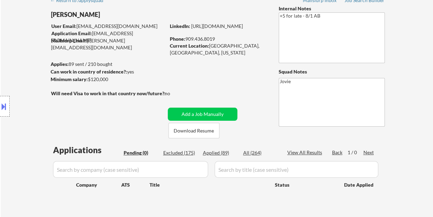
select select ""applied""
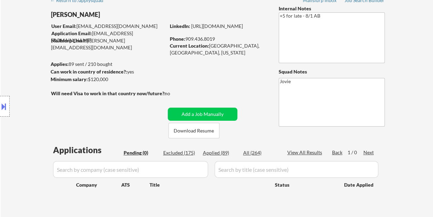
select select ""applied""
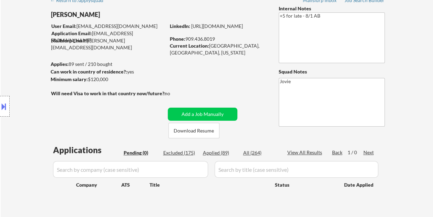
select select ""applied""
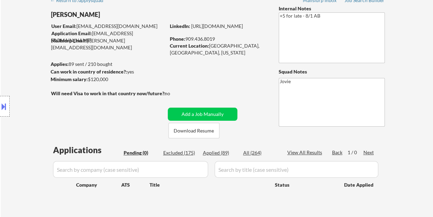
select select ""applied""
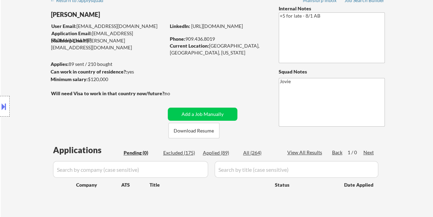
select select ""applied""
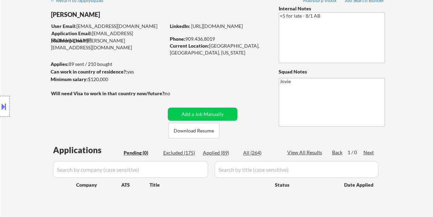
select select ""applied""
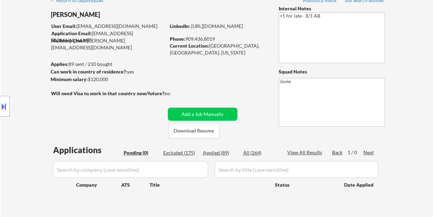
select select ""applied""
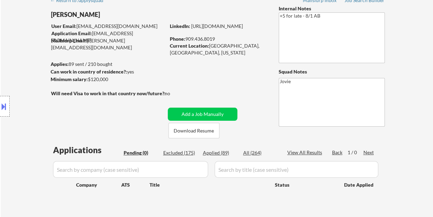
select select ""applied""
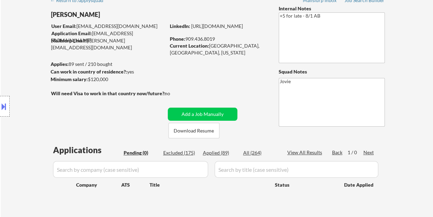
select select ""applied""
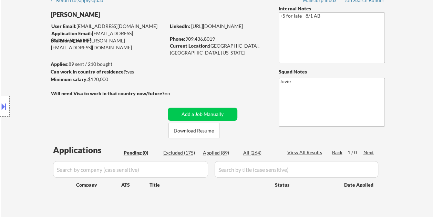
select select ""applied""
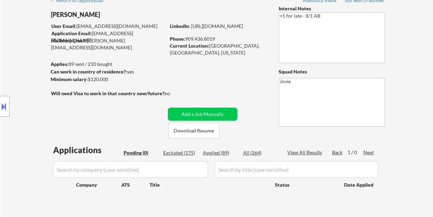
select select ""applied""
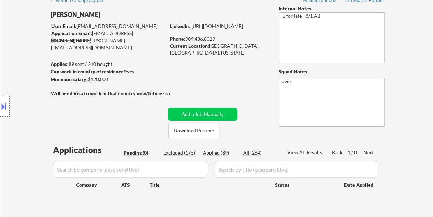
select select ""applied""
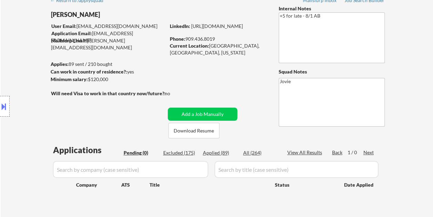
select select ""applied""
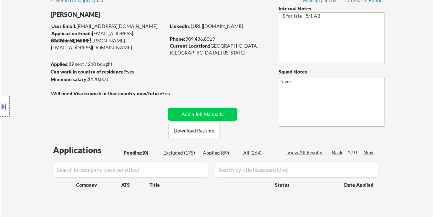
select select ""applied""
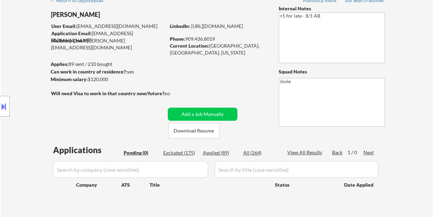
select select ""applied""
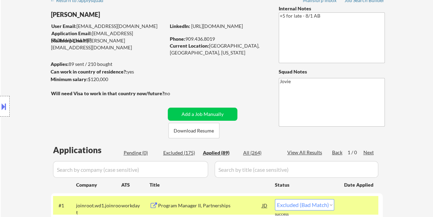
select select ""applied""
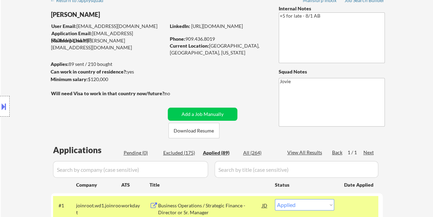
scroll to position [69, 0]
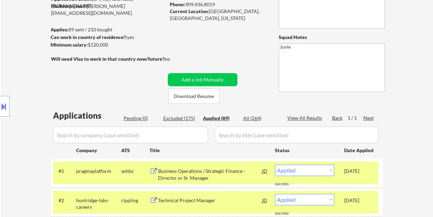
click at [347, 194] on div "[DATE]" at bounding box center [359, 200] width 30 height 12
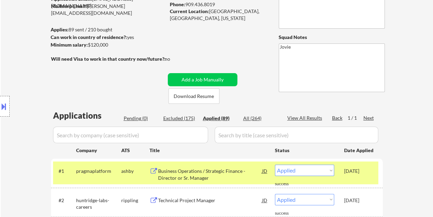
click at [351, 165] on div "[DATE]" at bounding box center [359, 170] width 30 height 12
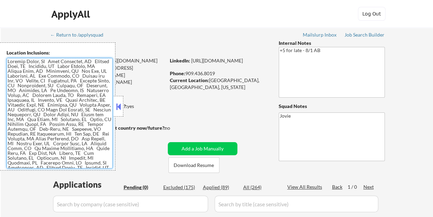
click at [8, 64] on textarea at bounding box center [60, 113] width 106 height 110
click at [8, 61] on textarea at bounding box center [60, 113] width 106 height 110
click at [118, 102] on button at bounding box center [119, 106] width 8 height 10
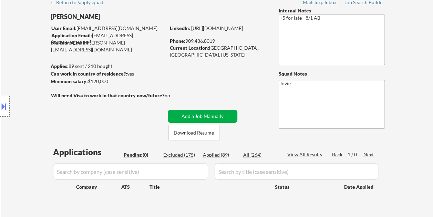
scroll to position [34, 0]
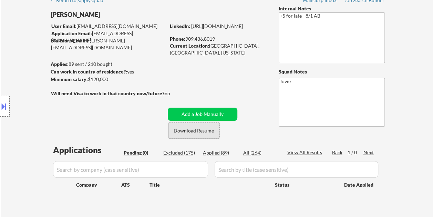
click at [200, 131] on button "Download Resume" at bounding box center [194, 131] width 51 height 16
click at [172, 152] on div "Excluded (175)" at bounding box center [180, 152] width 34 height 7
select select ""excluded__expired_""
select select ""excluded__other_""
select select ""excluded__expired_""
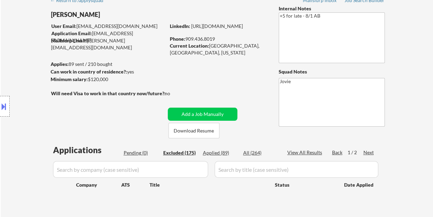
select select ""excluded__expired_""
select select ""excluded__bad_match_""
select select ""excluded__expired_""
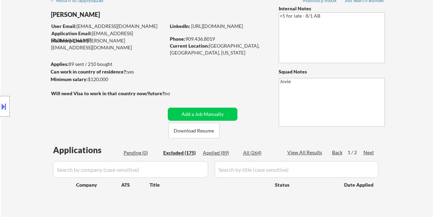
select select ""excluded__bad_match_""
select select ""excluded__expired_""
select select ""excluded__bad_match_""
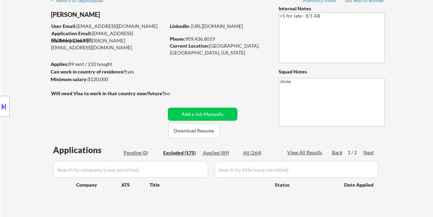
select select ""excluded__expired_""
select select ""excluded__bad_match_""
select select ""excluded__expired_""
select select ""excluded__bad_match_""
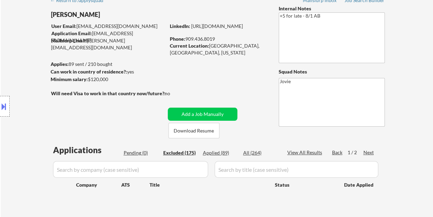
select select ""excluded__expired_""
select select ""excluded__bad_match_""
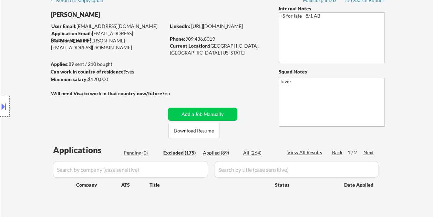
select select ""excluded__expired_""
select select ""excluded__bad_match_""
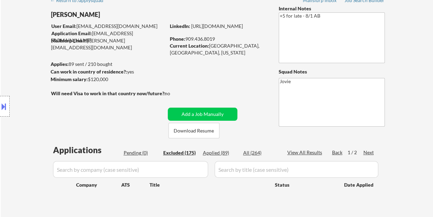
select select ""excluded__expired_""
select select ""excluded__bad_match_""
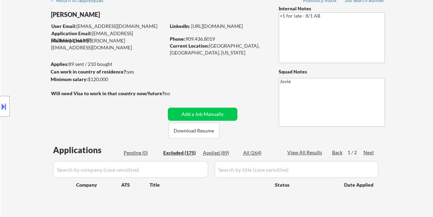
select select ""excluded__bad_match_""
select select ""excluded__expired_""
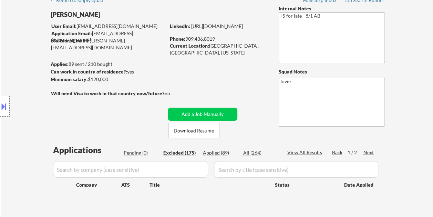
select select ""excluded__expired_""
select select ""excluded__bad_match_""
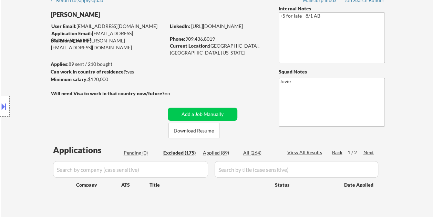
select select ""excluded__expired_""
select select ""excluded__bad_match_""
select select ""excluded__expired_""
select select ""excluded__bad_match_""
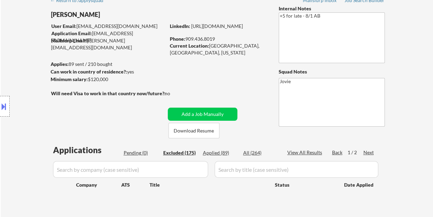
select select ""excluded__expired_""
select select ""excluded__bad_match_""
select select ""excluded__expired_""
select select ""excluded__bad_match_""
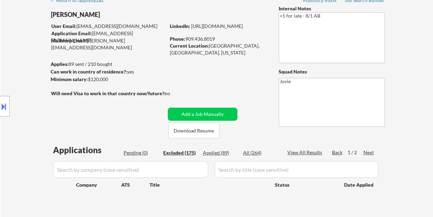
select select ""excluded__expired_""
select select ""excluded__bad_match_""
select select ""excluded""
select select ""excluded__bad_match_""
select select ""excluded""
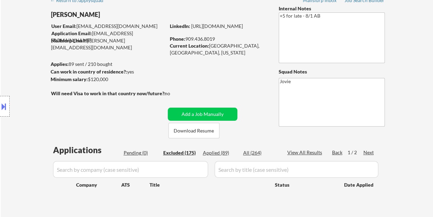
select select ""excluded__expired_""
select select ""excluded__bad_match_""
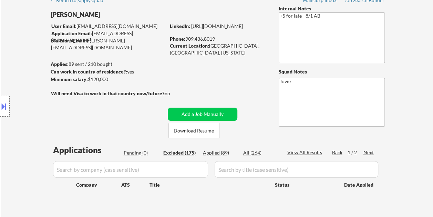
select select ""excluded__bad_match_""
select select ""excluded__expired_""
select select ""excluded__bad_match_""
select select ""excluded__expired_""
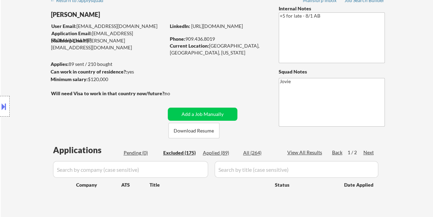
select select ""excluded__expired_""
select select ""excluded__bad_match_""
select select ""excluded__expired_""
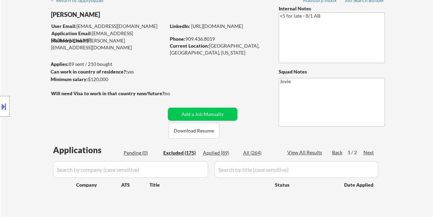
select select ""excluded__bad_match_""
select select ""excluded__expired_""
select select ""excluded__bad_match_""
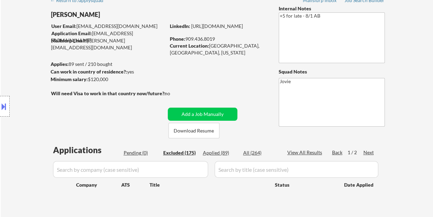
select select ""excluded__expired_""
select select ""excluded__bad_match_""
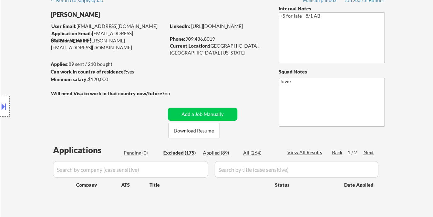
select select ""excluded__bad_match_""
select select ""excluded__expired_""
select select ""excluded__bad_match_""
select select ""excluded__expired_""
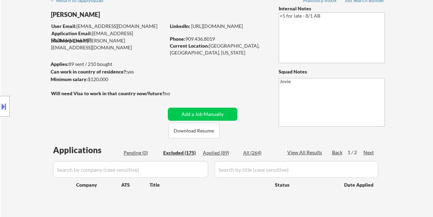
select select ""excluded__expired_""
select select ""excluded__bad_match_""
select select ""excluded__expired_""
select select ""excluded__bad_match_""
select select ""excluded""
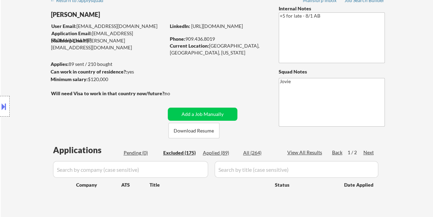
select select ""excluded__bad_match_""
select select ""excluded__expired_""
select select ""excluded__bad_match_""
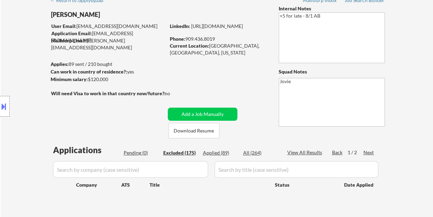
select select ""excluded__bad_match_""
select select ""excluded__expired_""
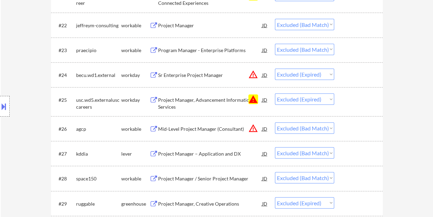
scroll to position [742, 0]
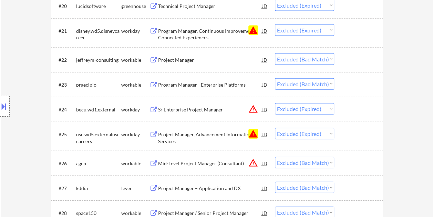
click at [352, 161] on div at bounding box center [359, 163] width 30 height 12
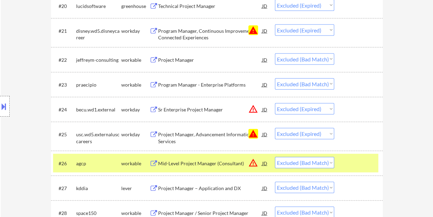
click at [188, 161] on div "Mid-Level Project Manager (Consultant)" at bounding box center [210, 163] width 104 height 7
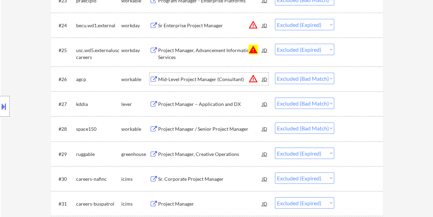
scroll to position [880, 0]
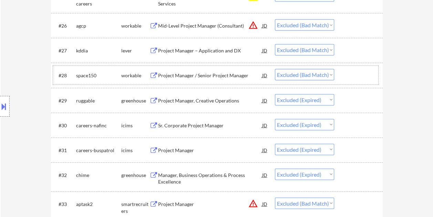
click at [348, 75] on div at bounding box center [359, 75] width 30 height 12
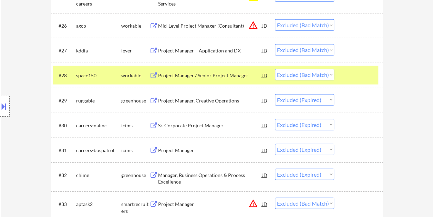
click at [359, 76] on div at bounding box center [359, 75] width 30 height 12
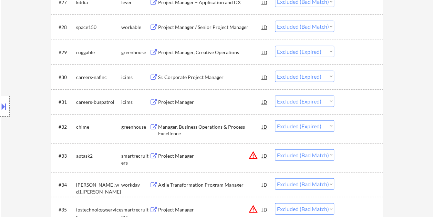
scroll to position [949, 0]
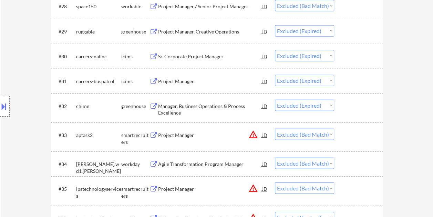
click at [354, 137] on div at bounding box center [359, 135] width 30 height 12
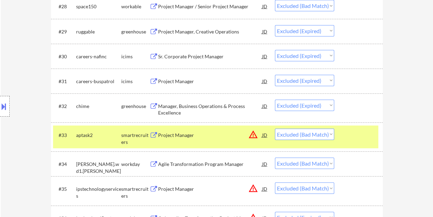
click at [173, 136] on div "Project Manager" at bounding box center [210, 135] width 104 height 7
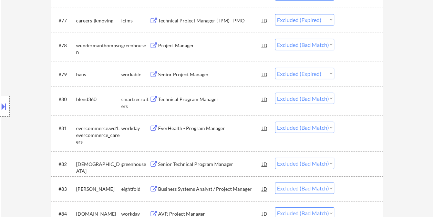
scroll to position [2231, 0]
